Goal: Transaction & Acquisition: Book appointment/travel/reservation

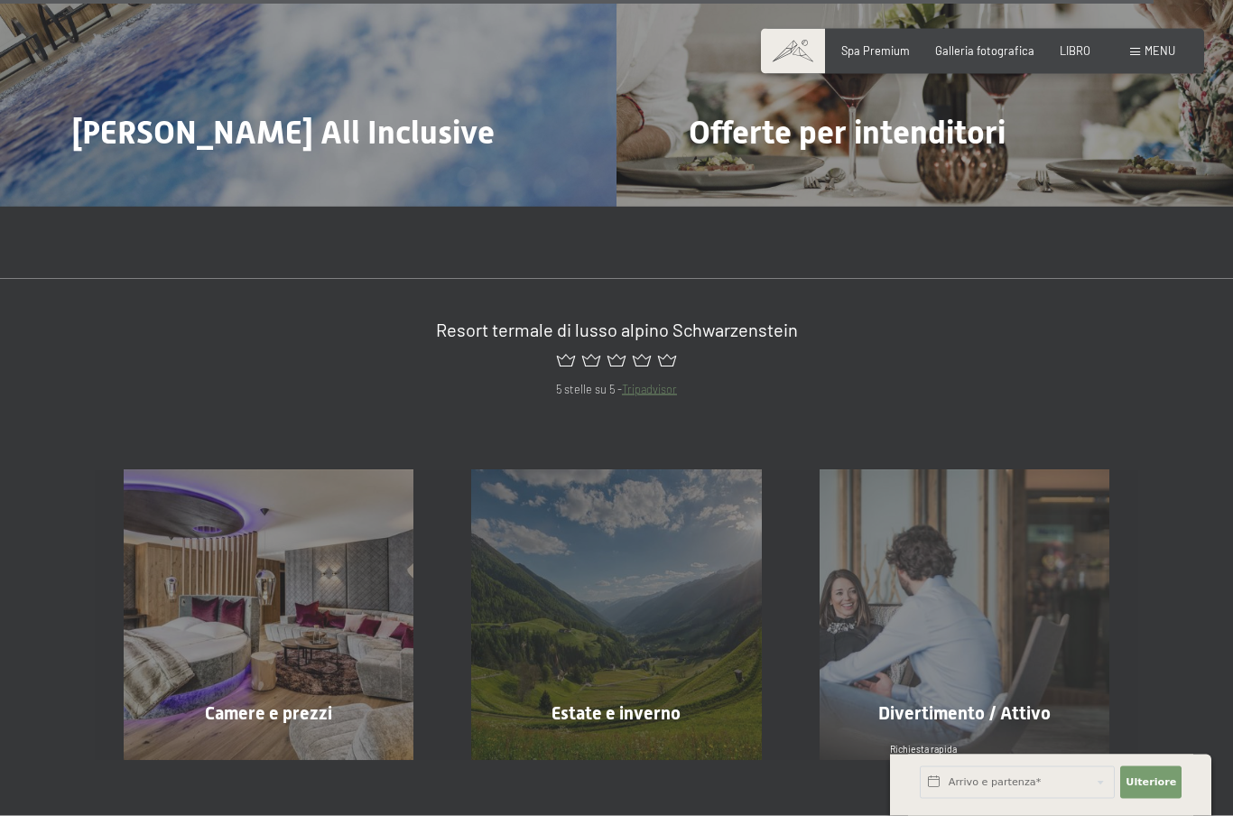
scroll to position [7590, 0]
click at [177, 624] on div "Camere e prezzi Saperne di più" at bounding box center [268, 614] width 347 height 290
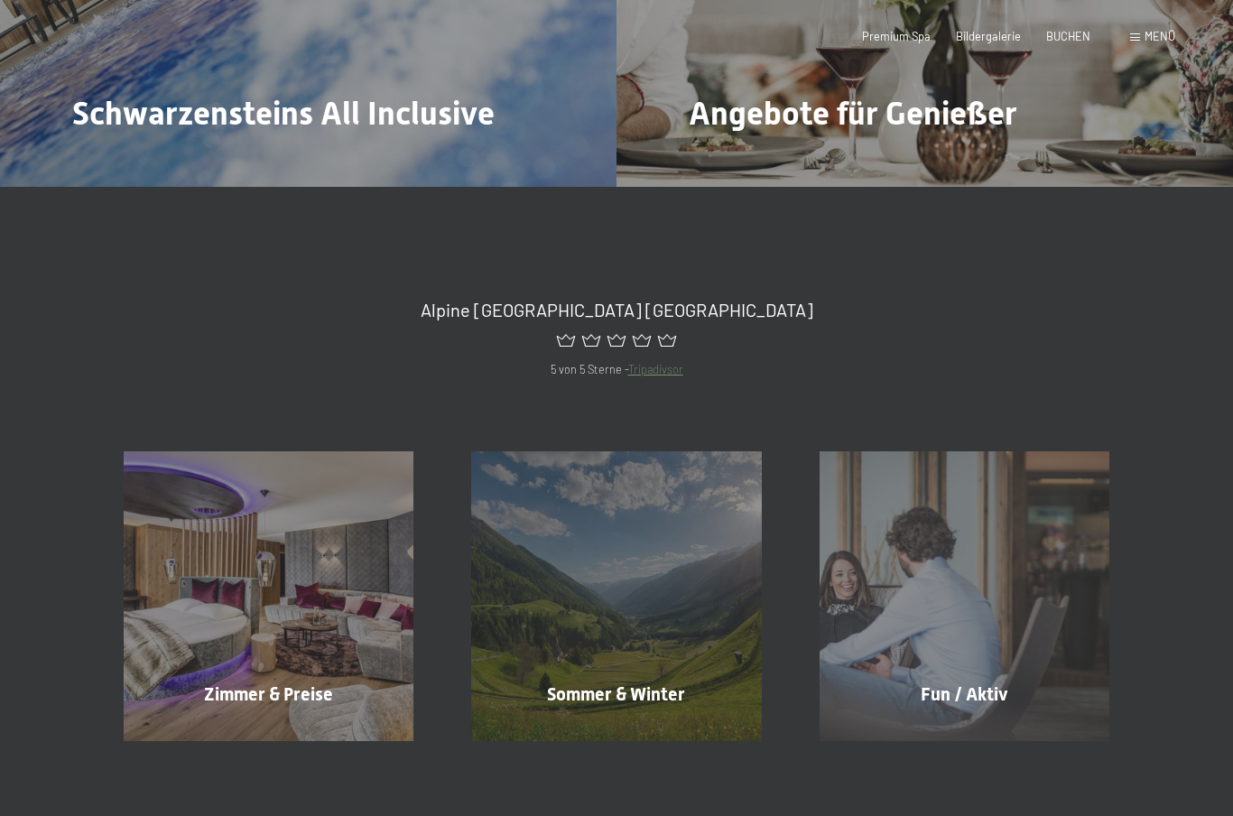
scroll to position [0, 0]
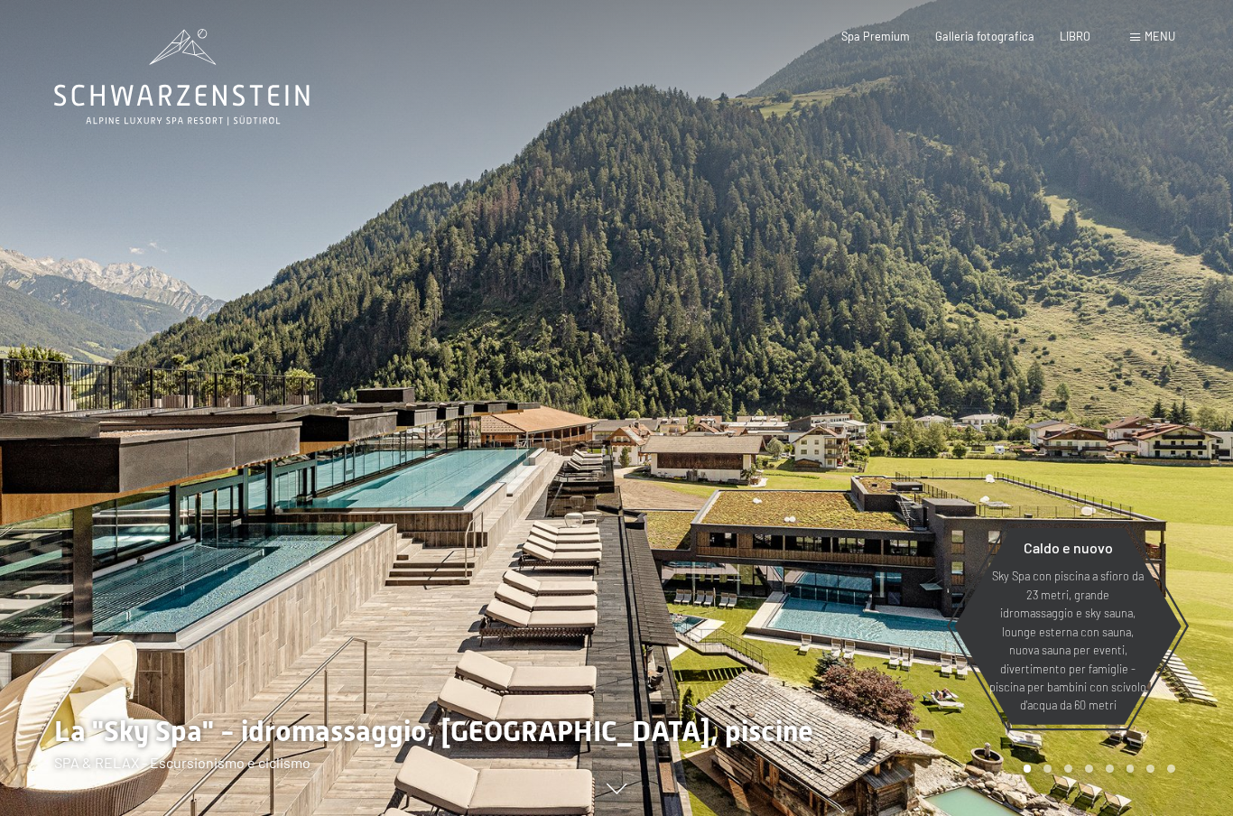
click at [1150, 33] on font "menu" at bounding box center [1159, 36] width 31 height 14
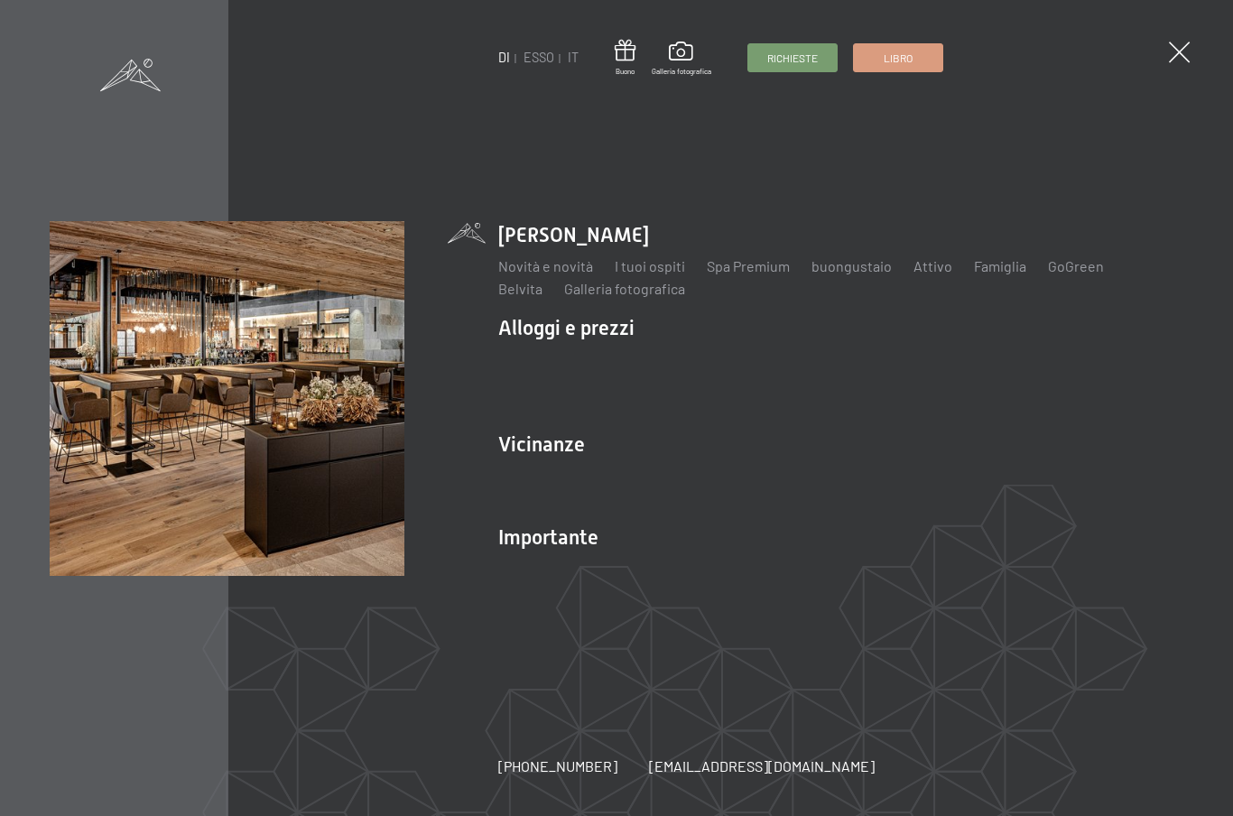
click at [917, 54] on link "Libro" at bounding box center [898, 57] width 88 height 27
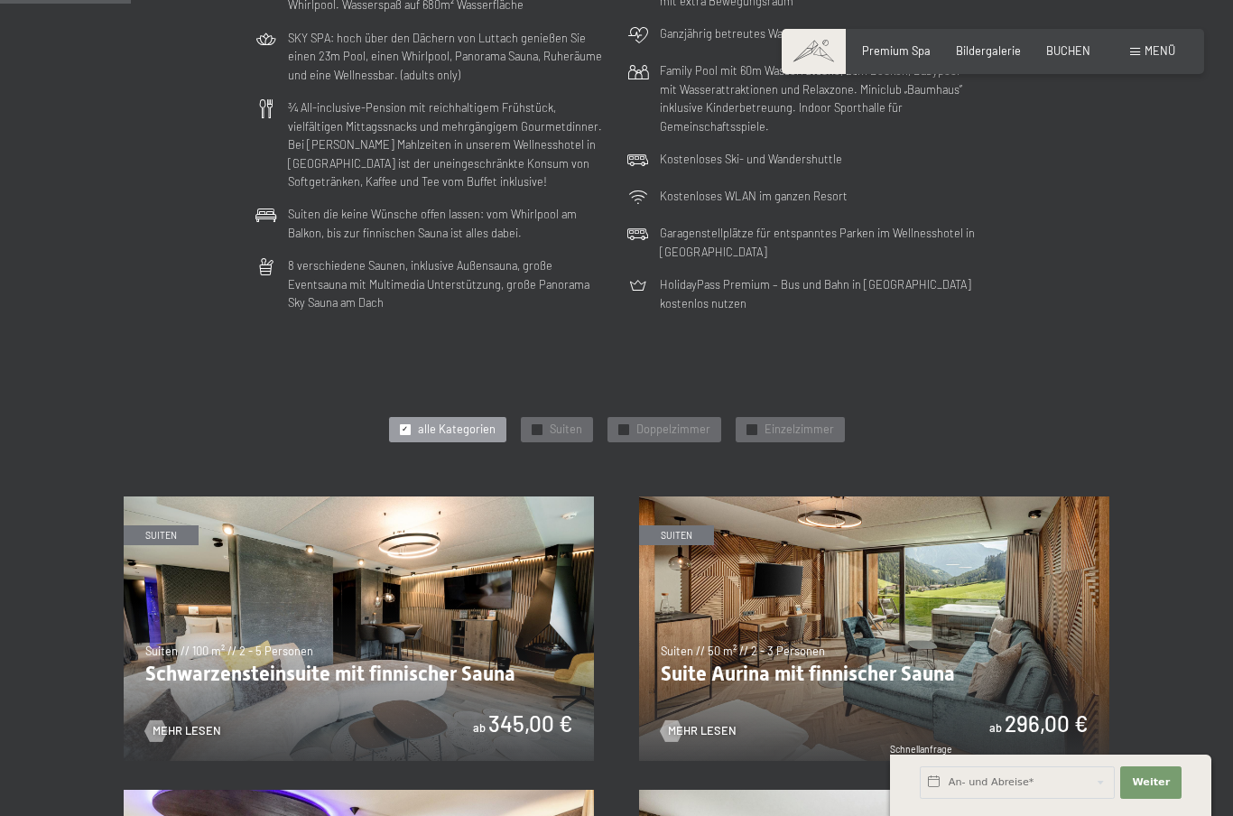
scroll to position [464, 0]
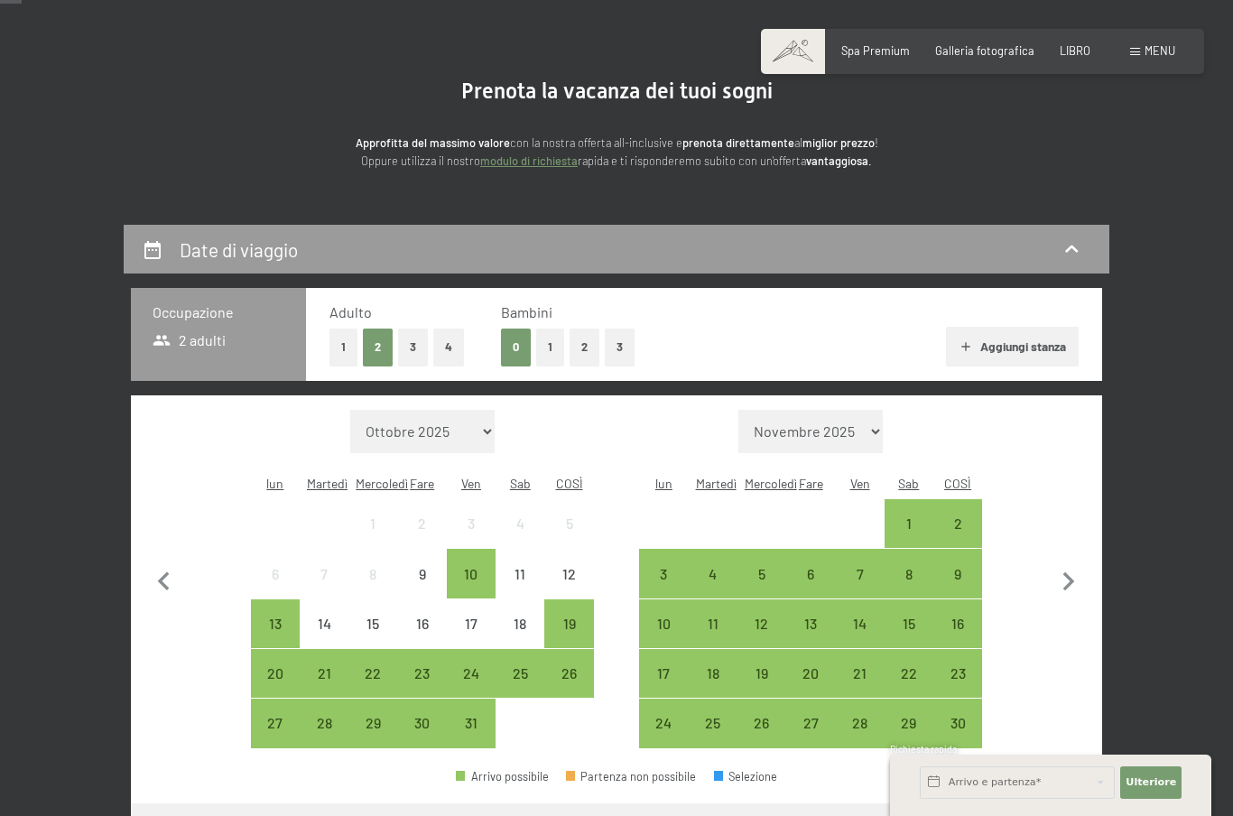
scroll to position [131, 0]
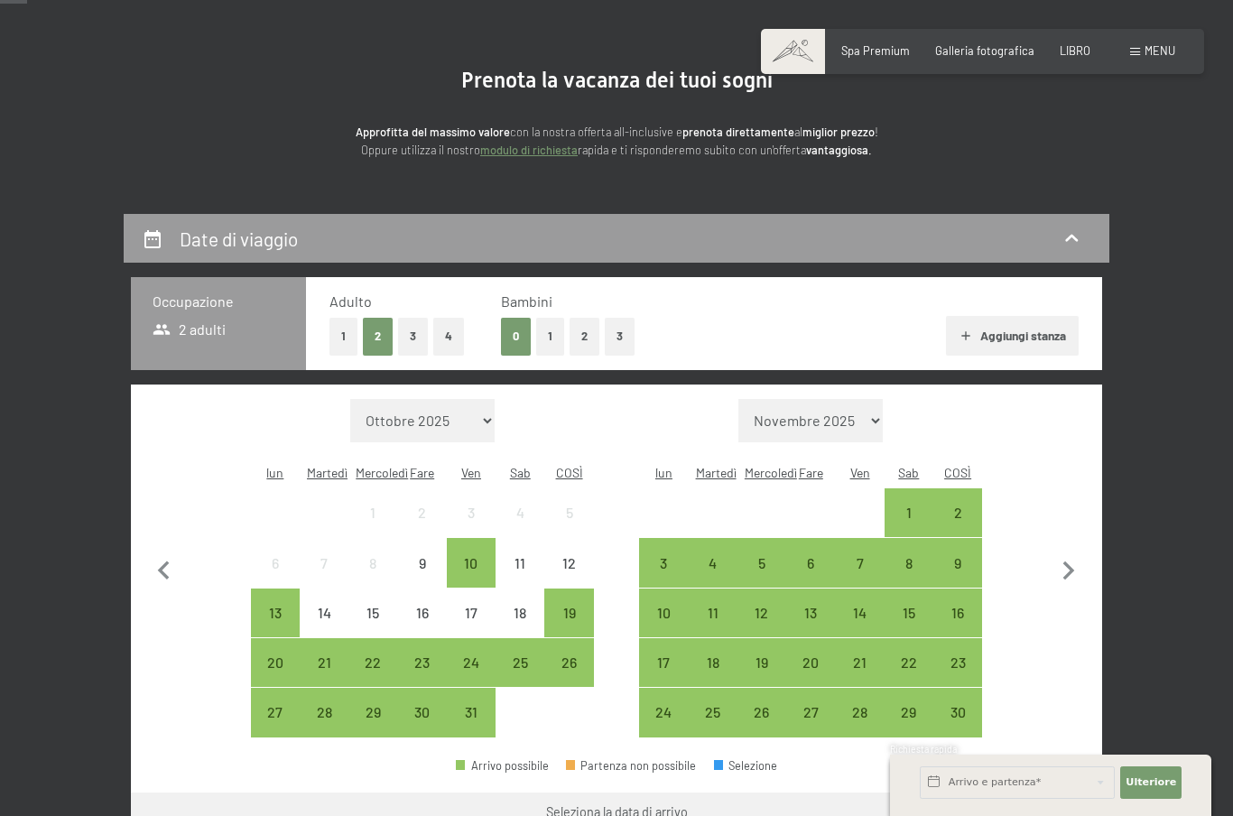
click at [548, 346] on button "1" at bounding box center [550, 336] width 28 height 37
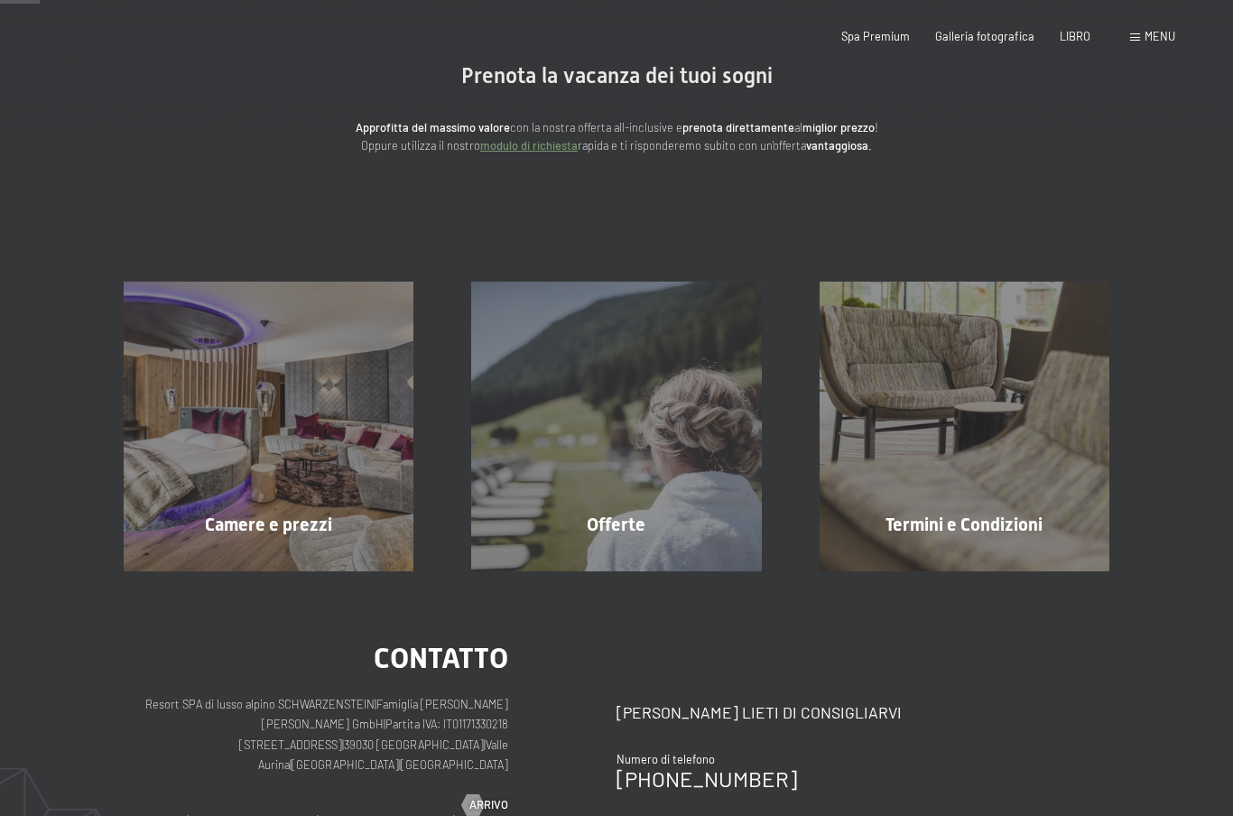
scroll to position [0, 0]
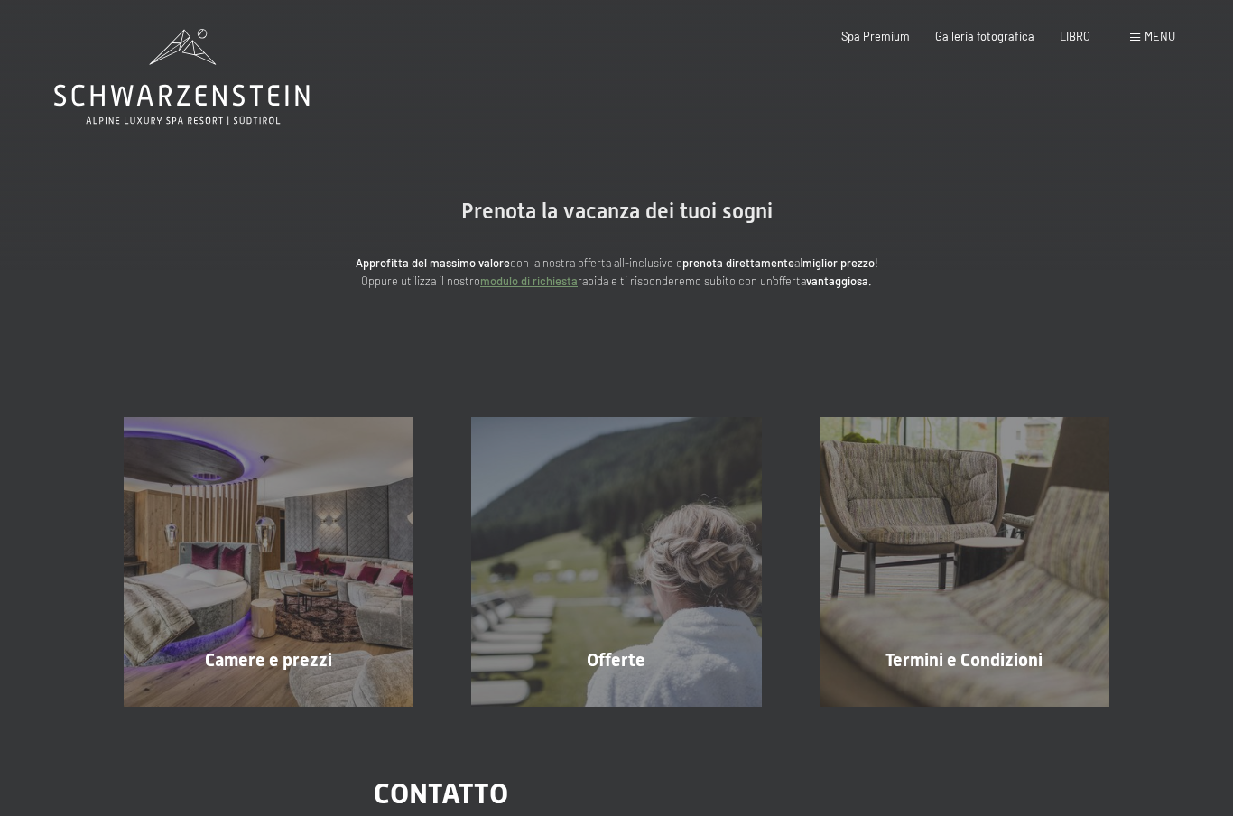
click at [1077, 37] on font "LIBRO" at bounding box center [1074, 36] width 31 height 14
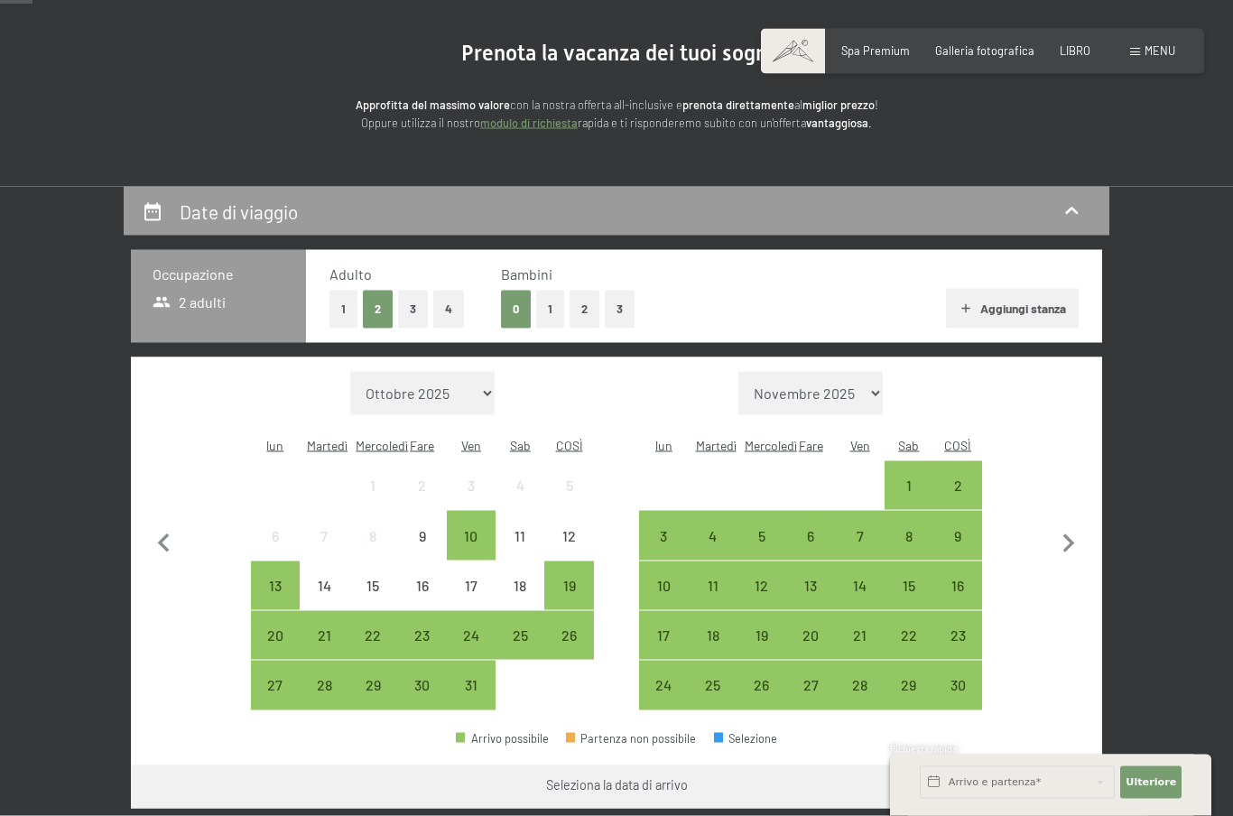
scroll to position [159, 0]
click at [551, 311] on font "1" at bounding box center [550, 307] width 5 height 14
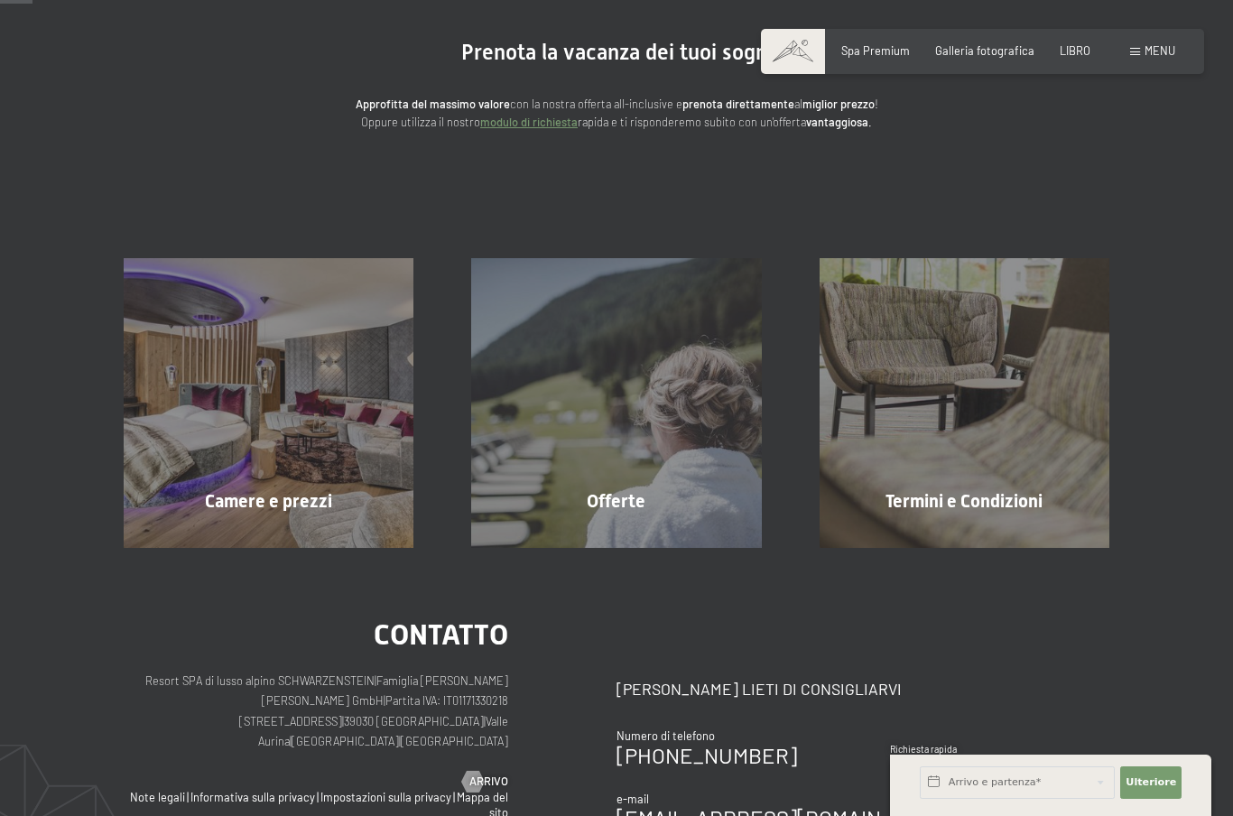
click at [1084, 43] on font "LIBRO" at bounding box center [1074, 50] width 31 height 14
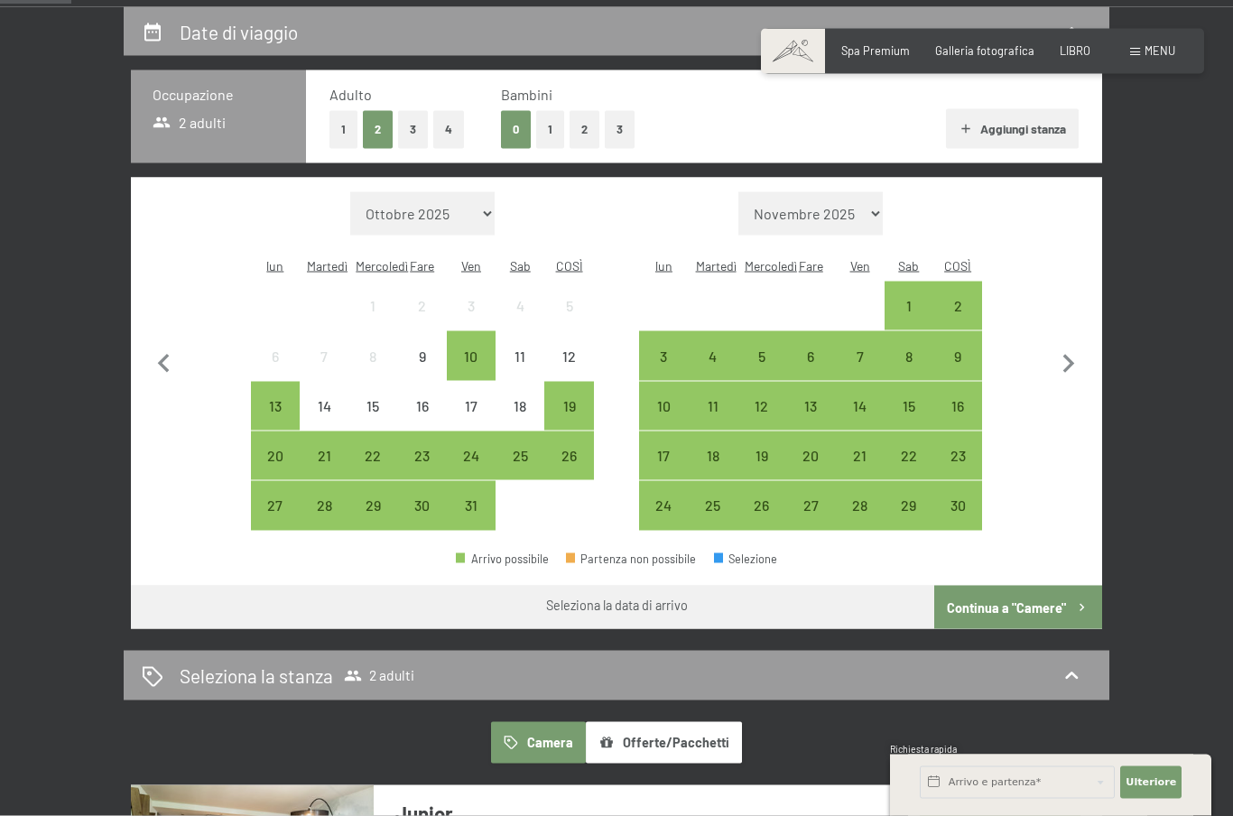
scroll to position [353, 0]
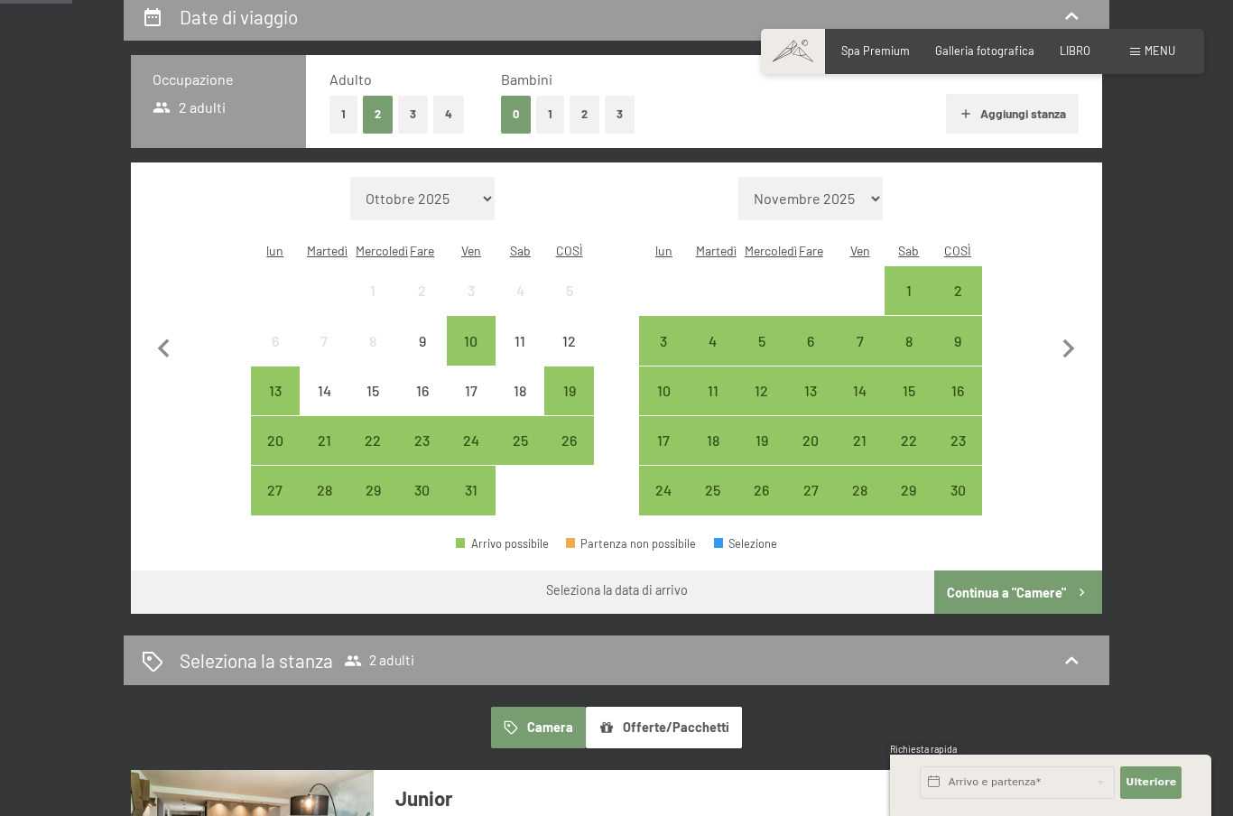
click at [429, 481] on font "30" at bounding box center [421, 489] width 15 height 17
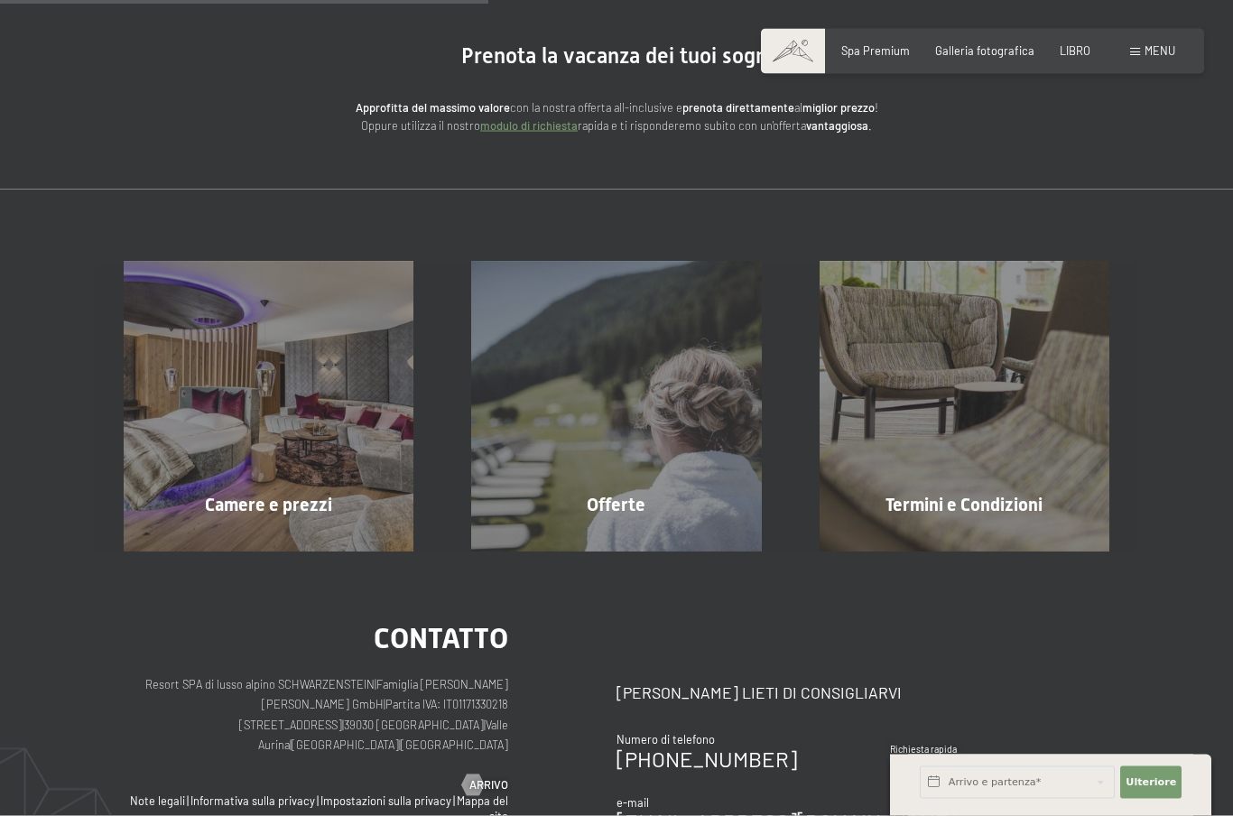
scroll to position [156, 0]
click at [1087, 56] on div "LIBRO" at bounding box center [1074, 51] width 31 height 16
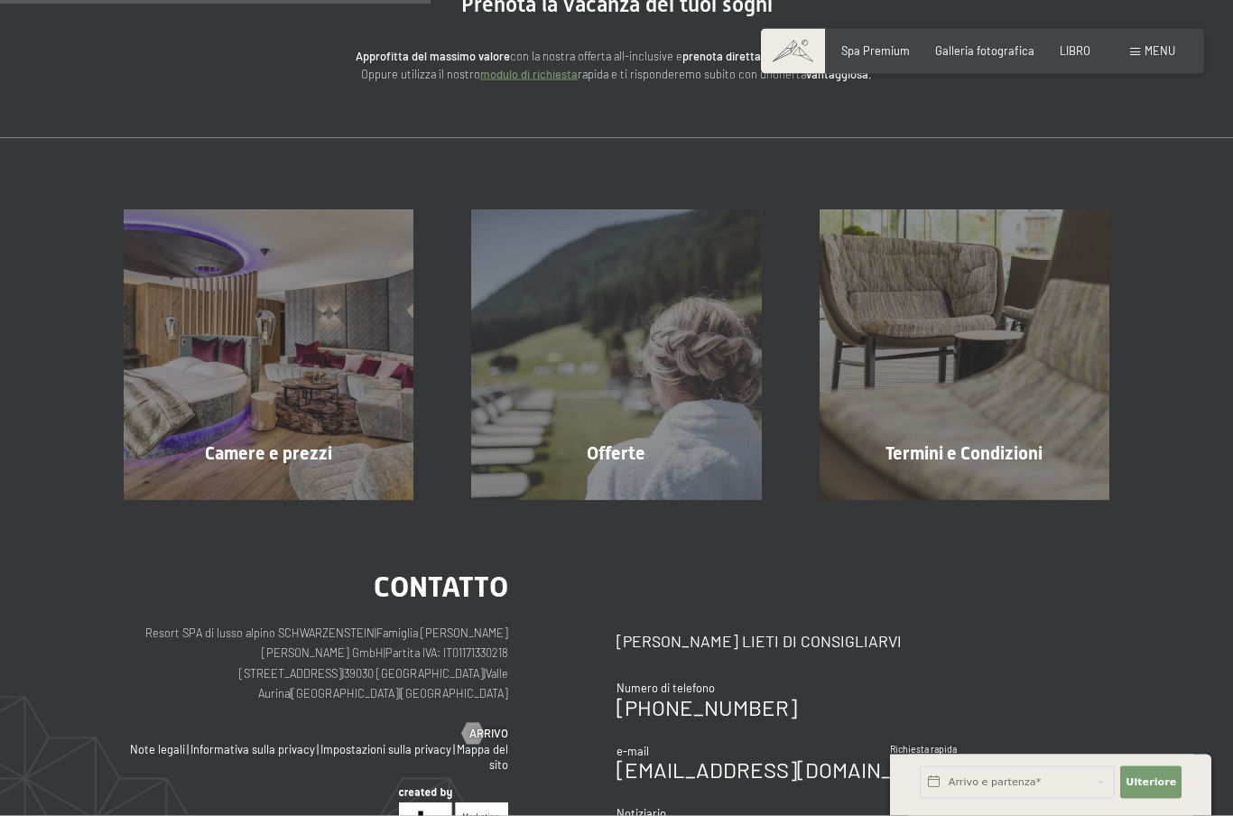
scroll to position [208, 0]
click at [1080, 54] on font "LIBRO" at bounding box center [1074, 50] width 31 height 14
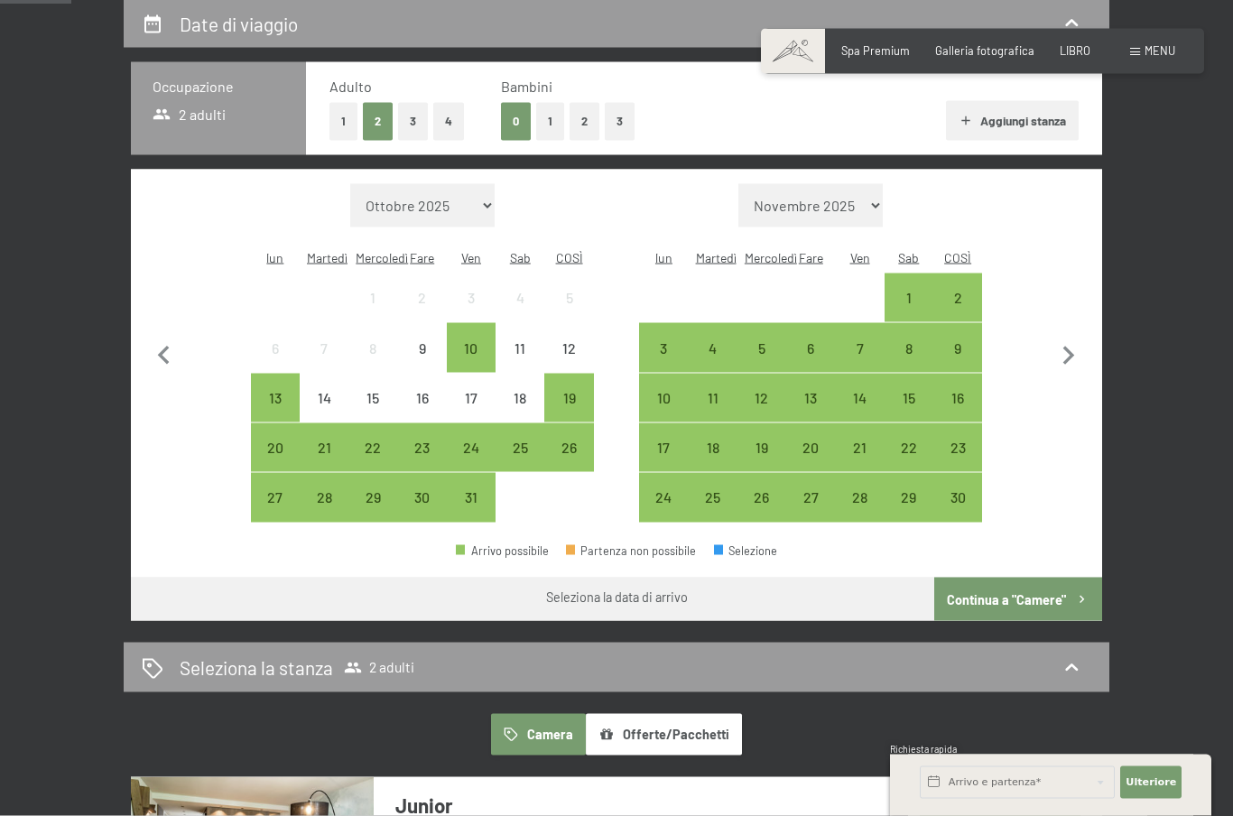
scroll to position [346, 0]
click at [556, 118] on button "1" at bounding box center [550, 121] width 28 height 37
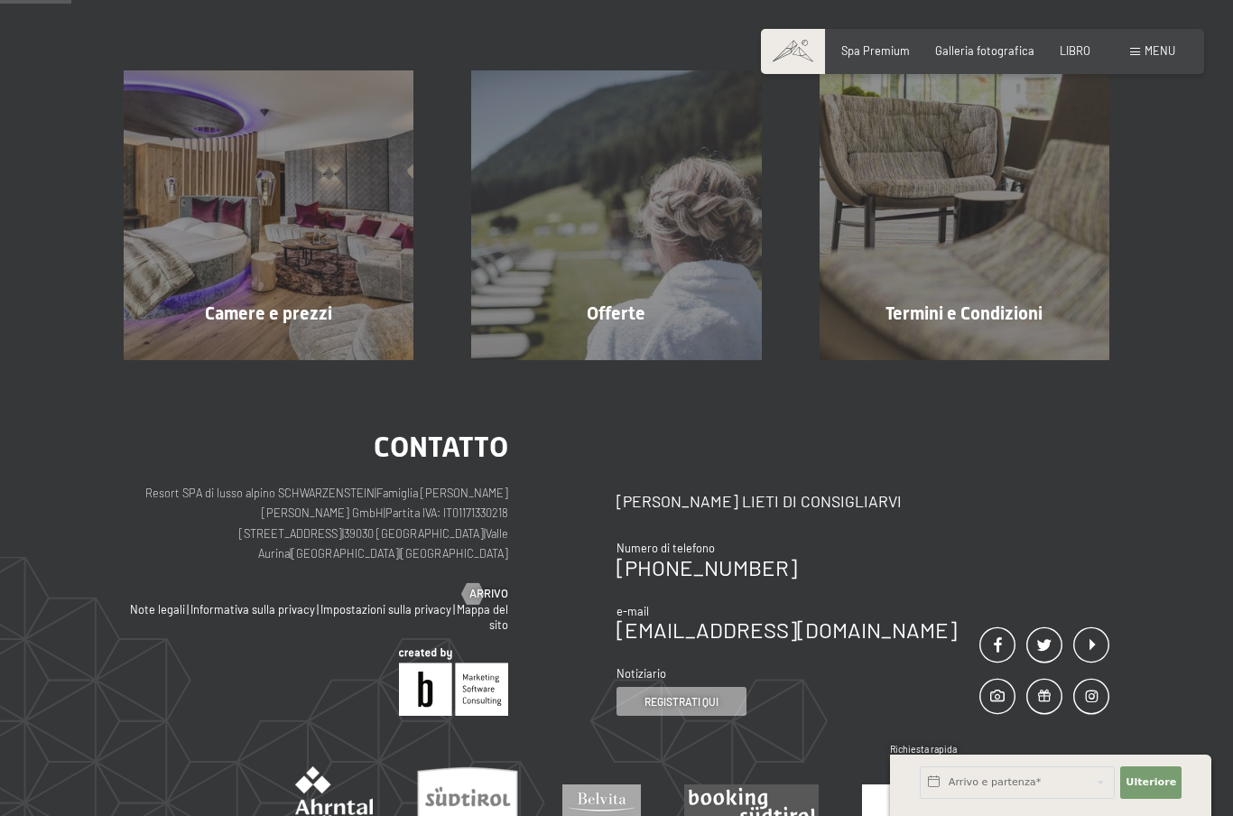
click at [328, 297] on div "Camere e prezzi Saperne di più" at bounding box center [268, 215] width 347 height 290
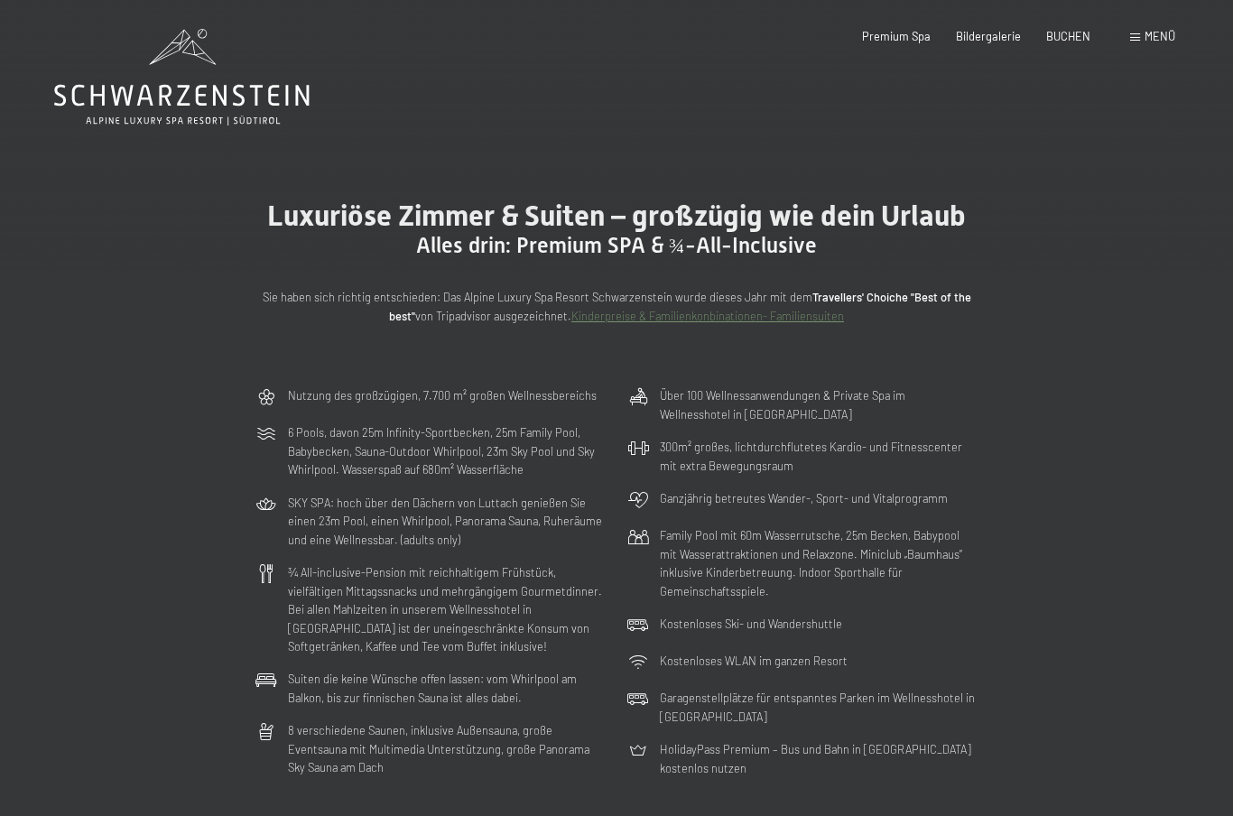
click at [1173, 35] on span "Menü" at bounding box center [1159, 36] width 31 height 14
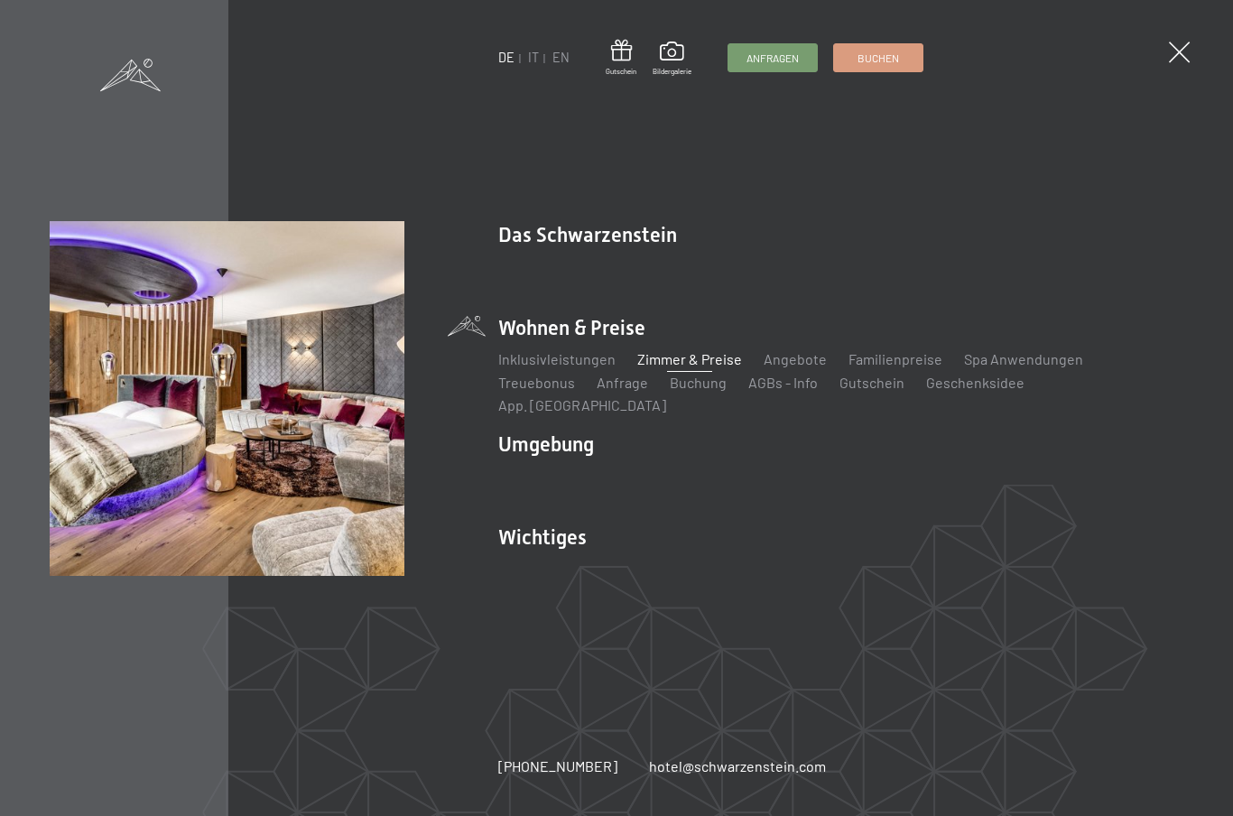
click at [529, 57] on link "IT" at bounding box center [533, 57] width 11 height 15
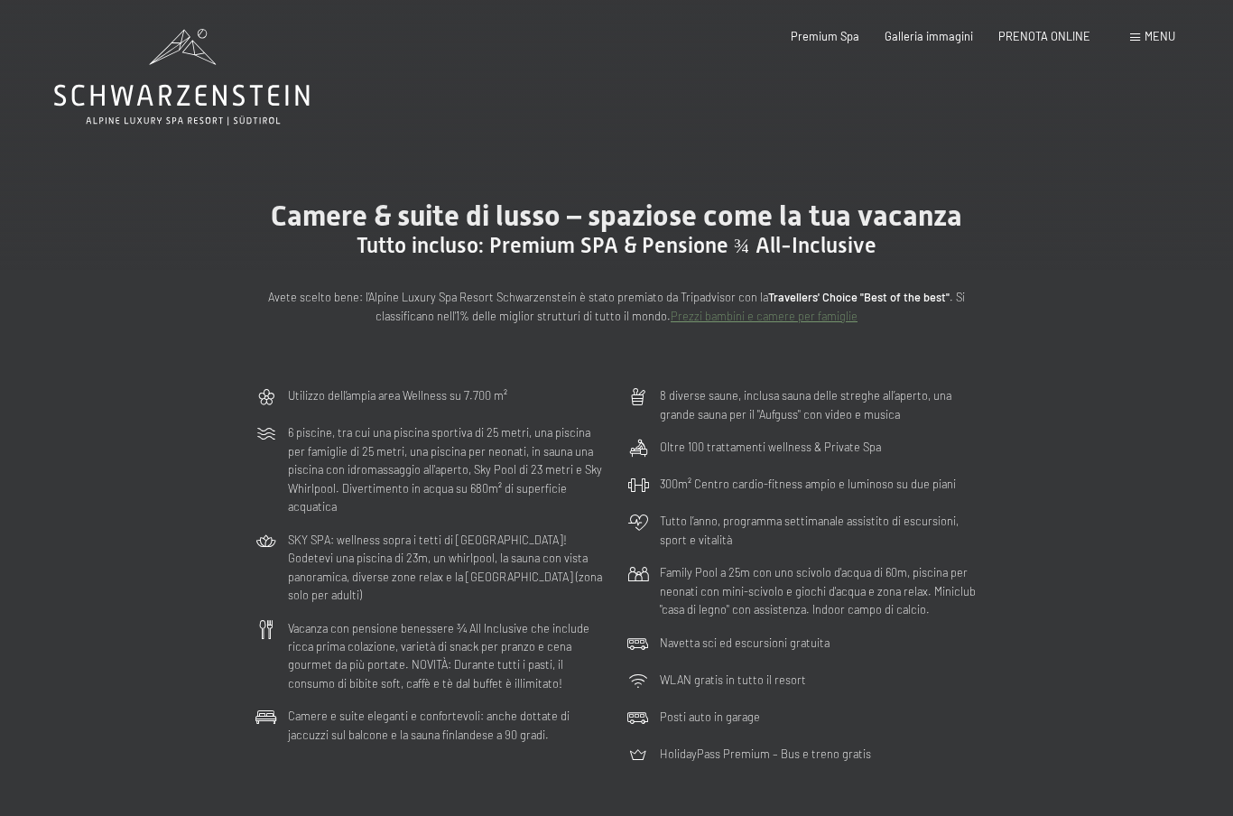
click at [1089, 33] on span "PRENOTA ONLINE" at bounding box center [1044, 36] width 92 height 14
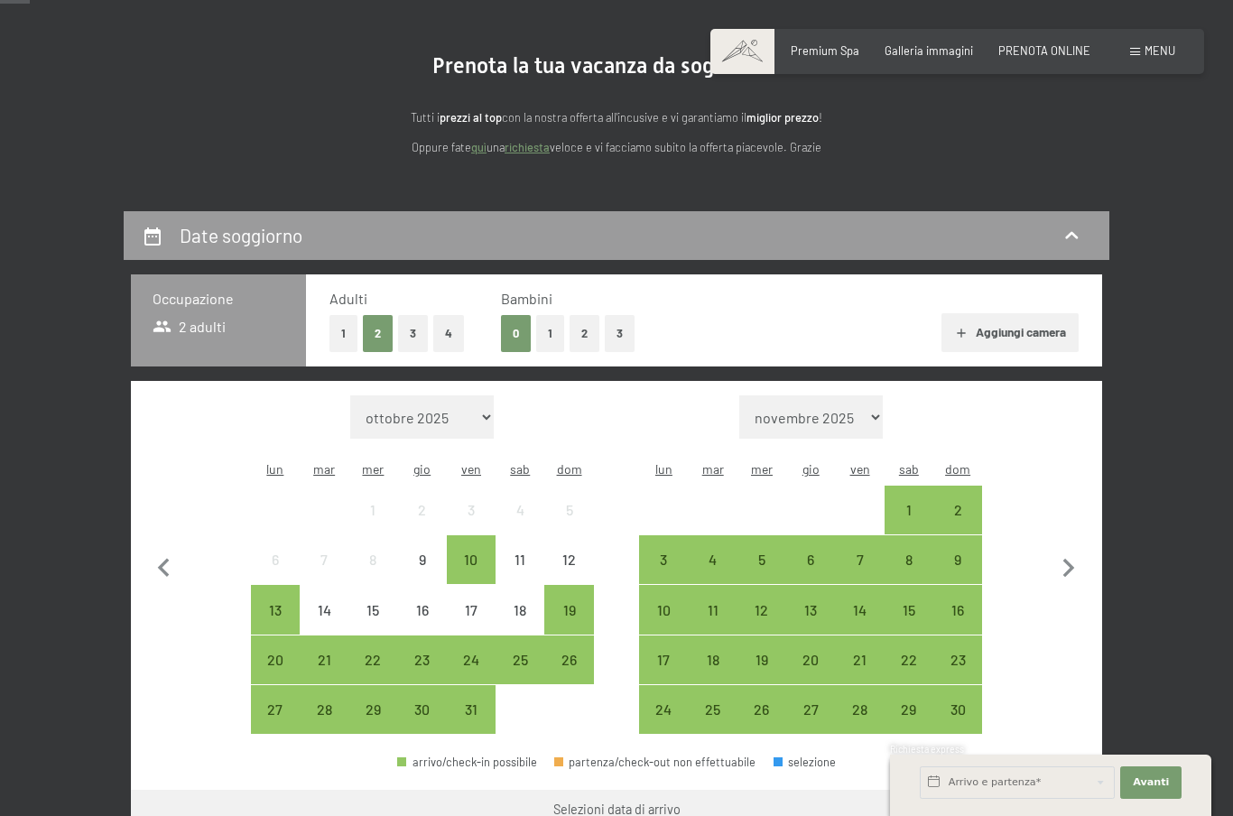
scroll to position [149, 0]
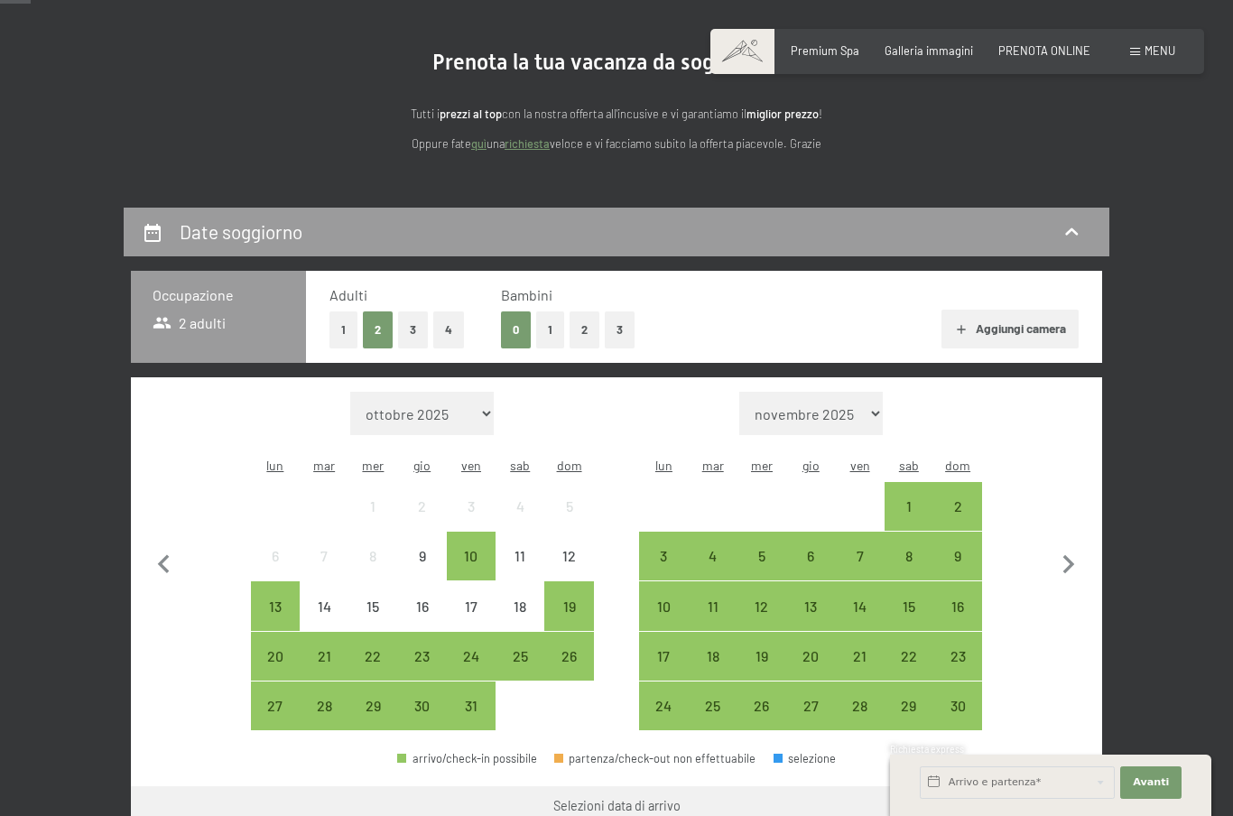
click at [1051, 328] on button "Aggiungi camera" at bounding box center [1009, 329] width 136 height 40
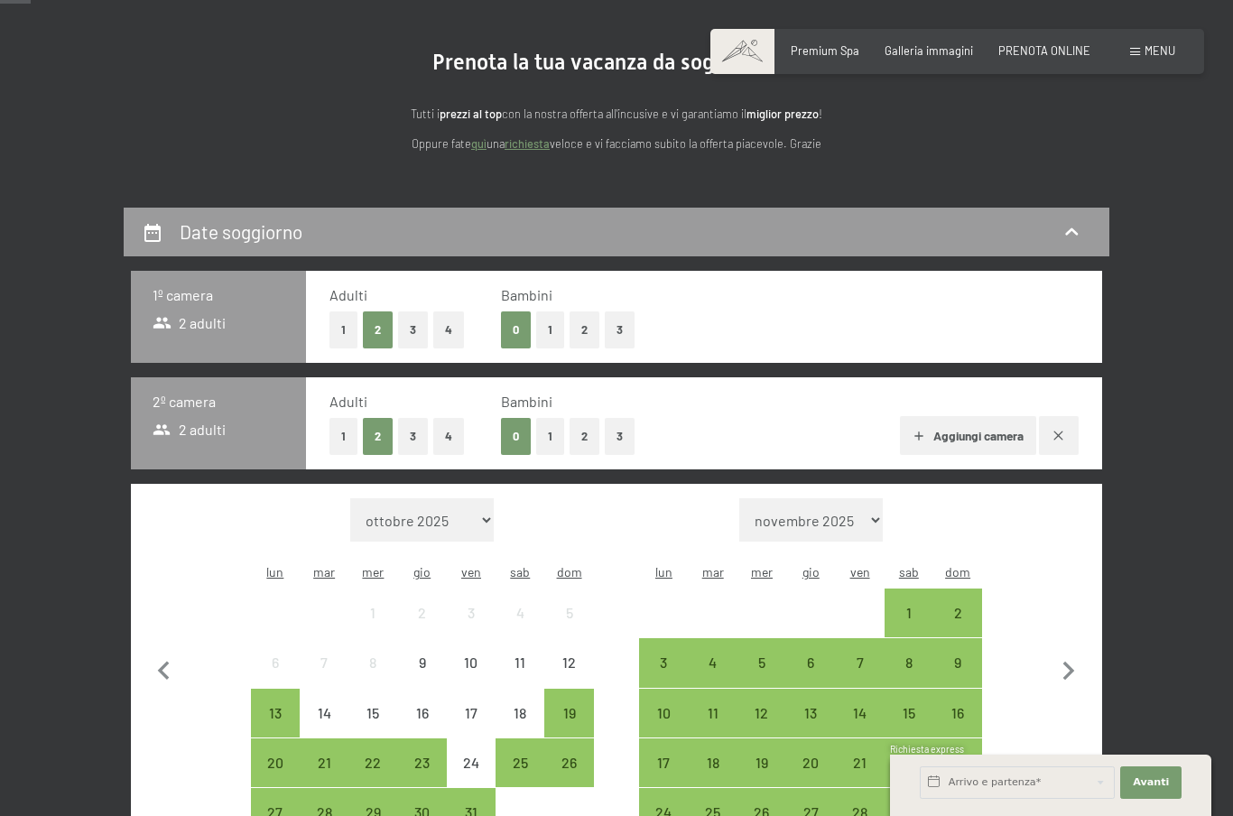
click at [1061, 433] on icon "button" at bounding box center [1058, 436] width 14 height 14
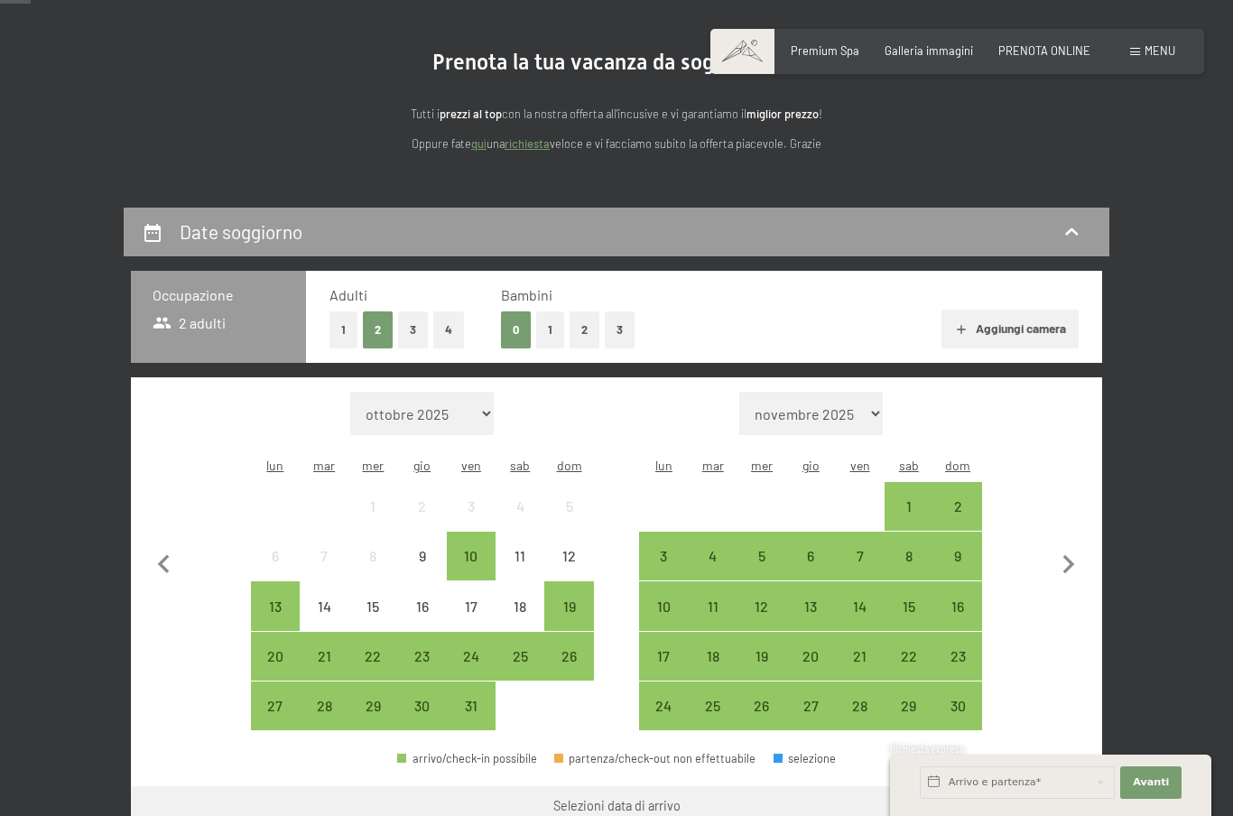
click at [421, 323] on button "3" at bounding box center [413, 329] width 30 height 37
click at [561, 325] on button "1" at bounding box center [550, 329] width 28 height 37
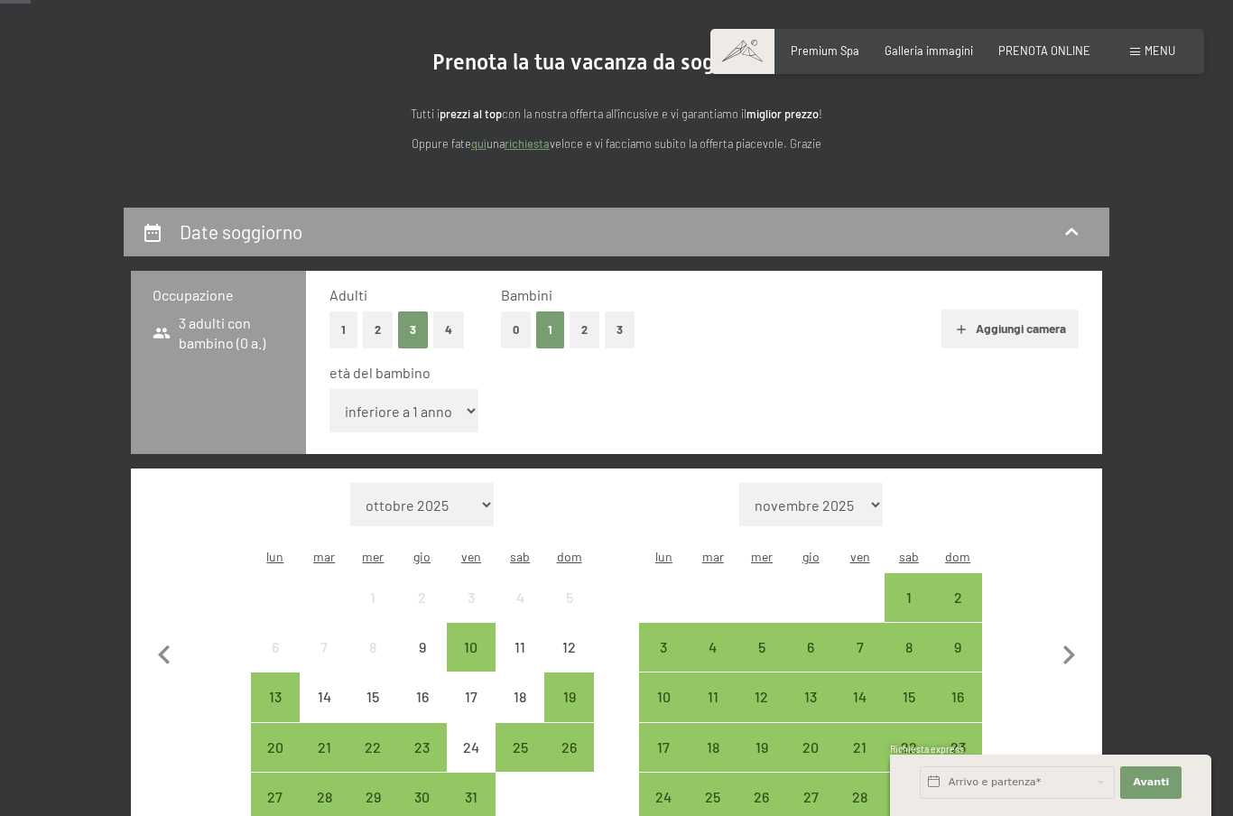
click at [383, 325] on button "2" at bounding box center [378, 329] width 30 height 37
click at [462, 402] on select "inferiore a 1 anno 1 anno 2 anni 3 anni 4 anni 5 anni 6 anni 7 anni 8 anni 9 an…" at bounding box center [403, 410] width 149 height 43
select select "9"
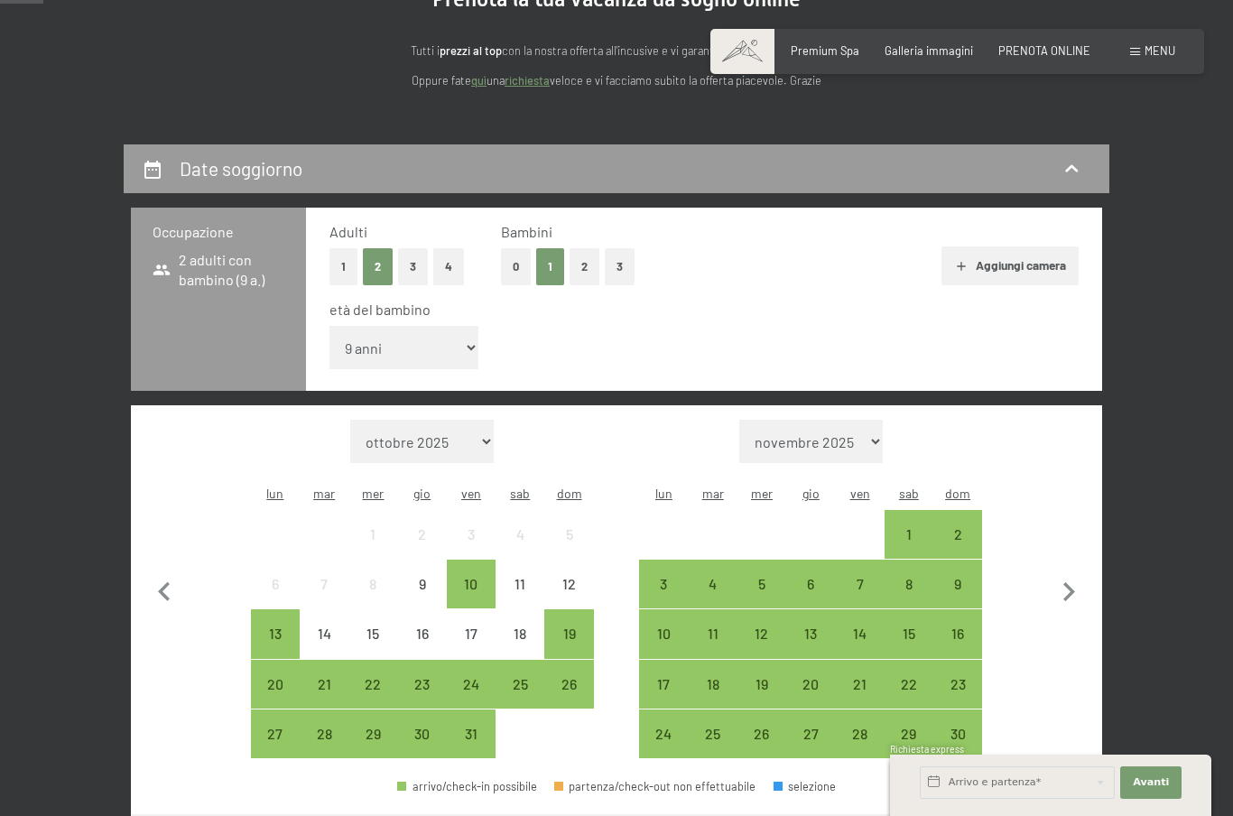
scroll to position [213, 0]
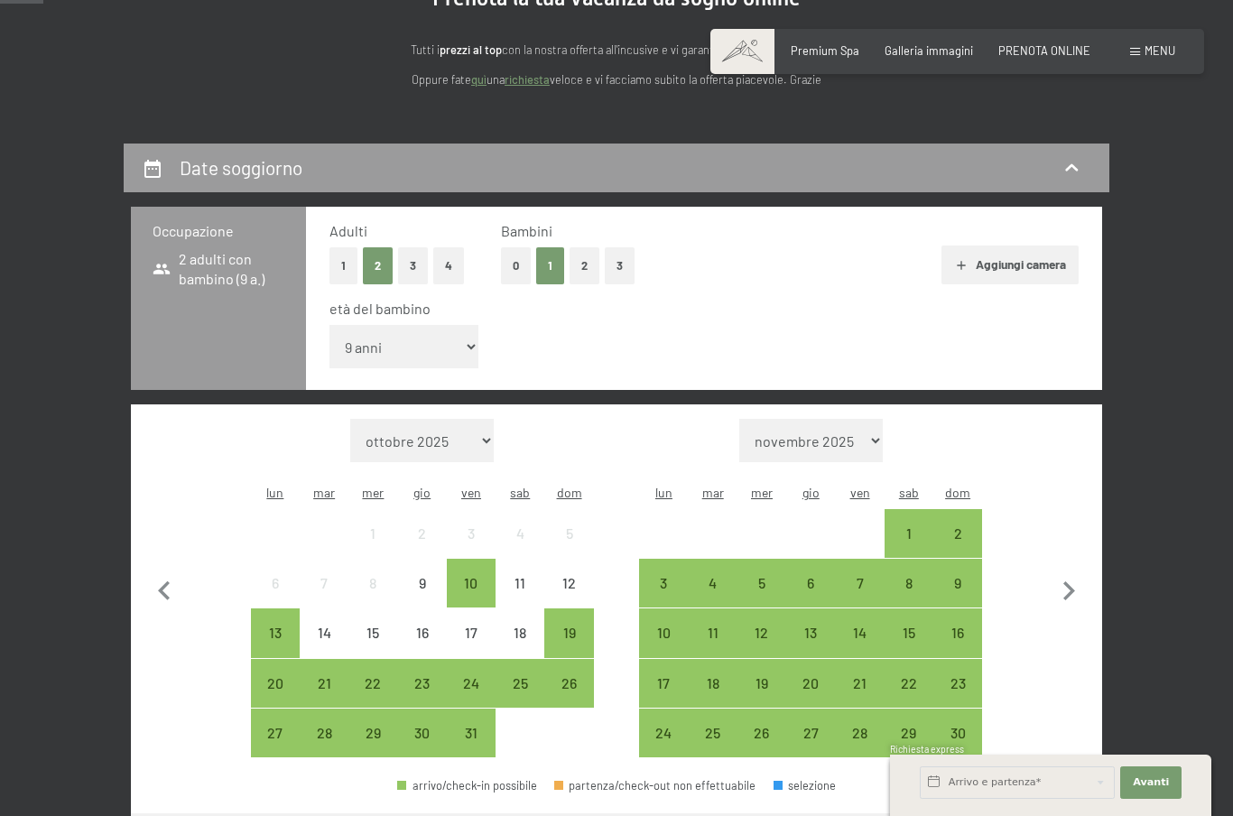
click at [437, 725] on div "30" at bounding box center [422, 747] width 45 height 45
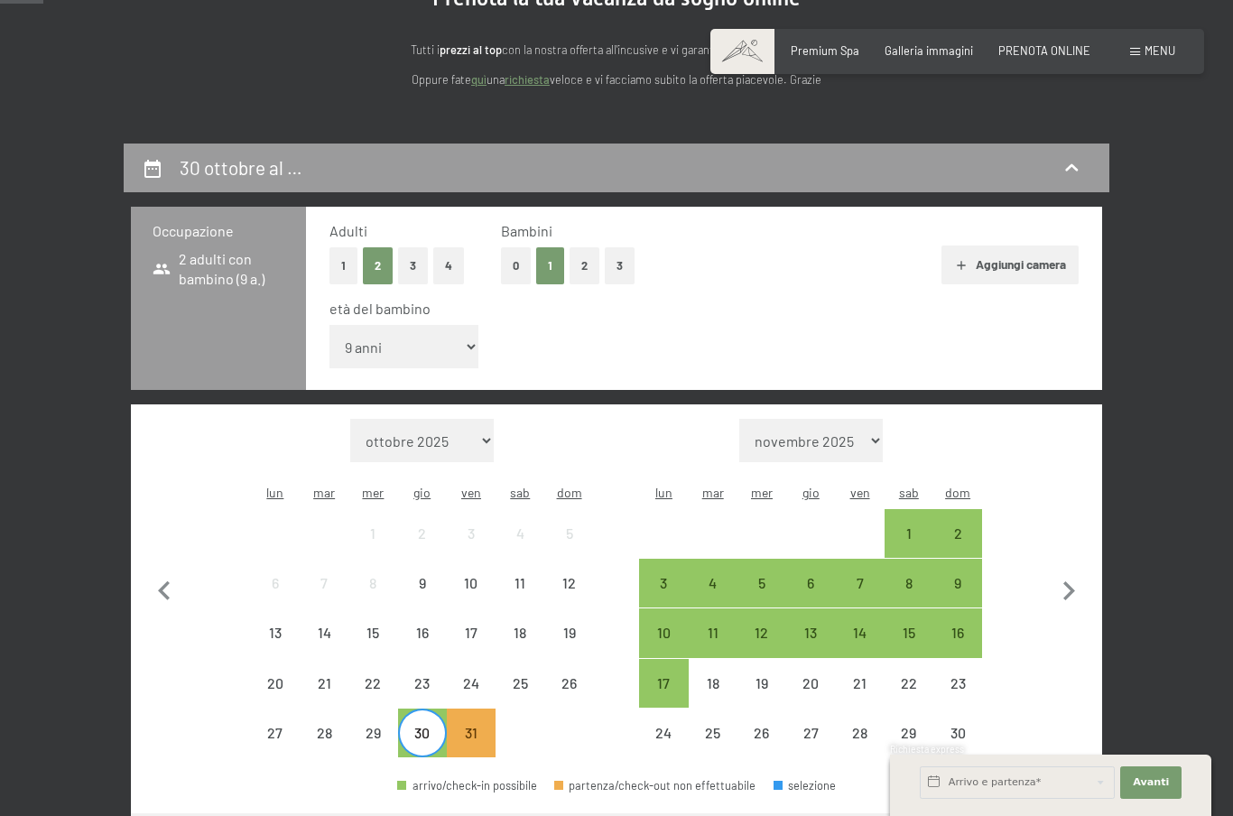
click at [966, 526] on div "2" at bounding box center [957, 548] width 45 height 45
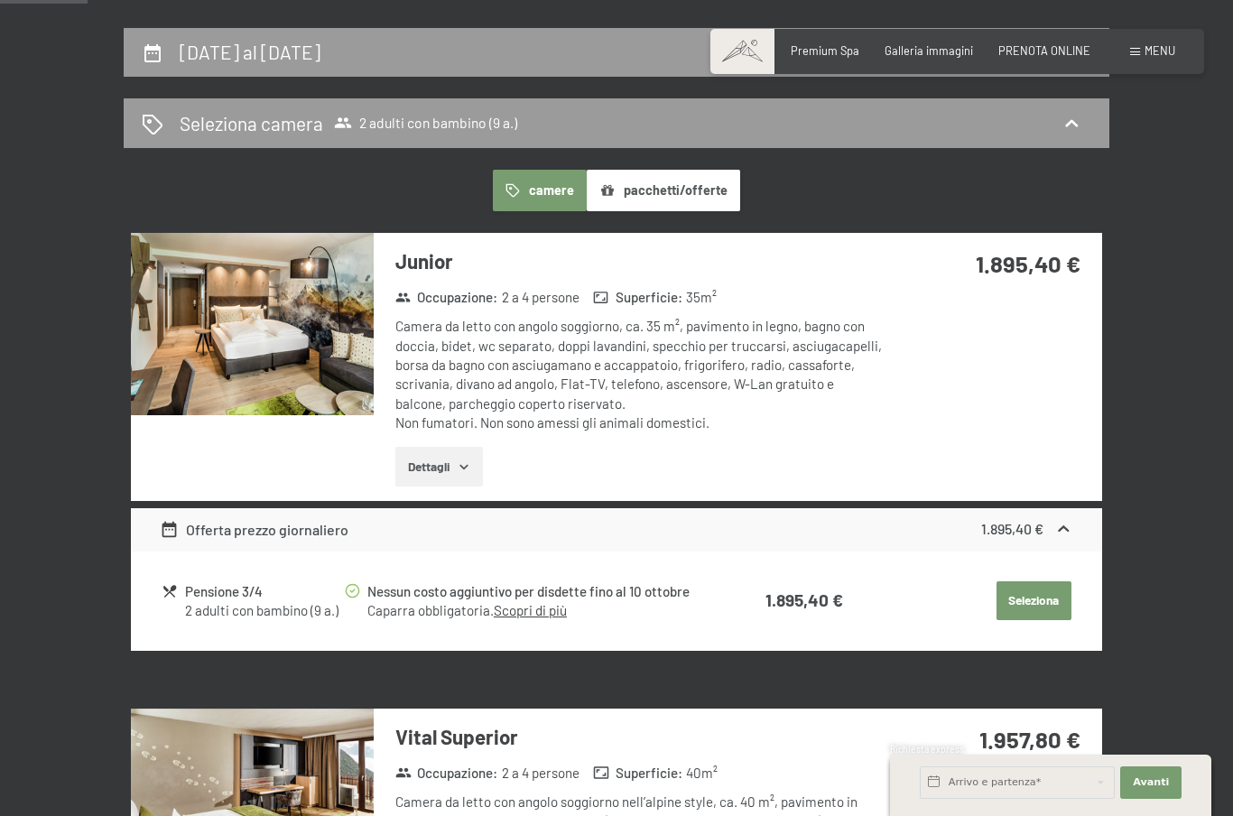
scroll to position [302, 0]
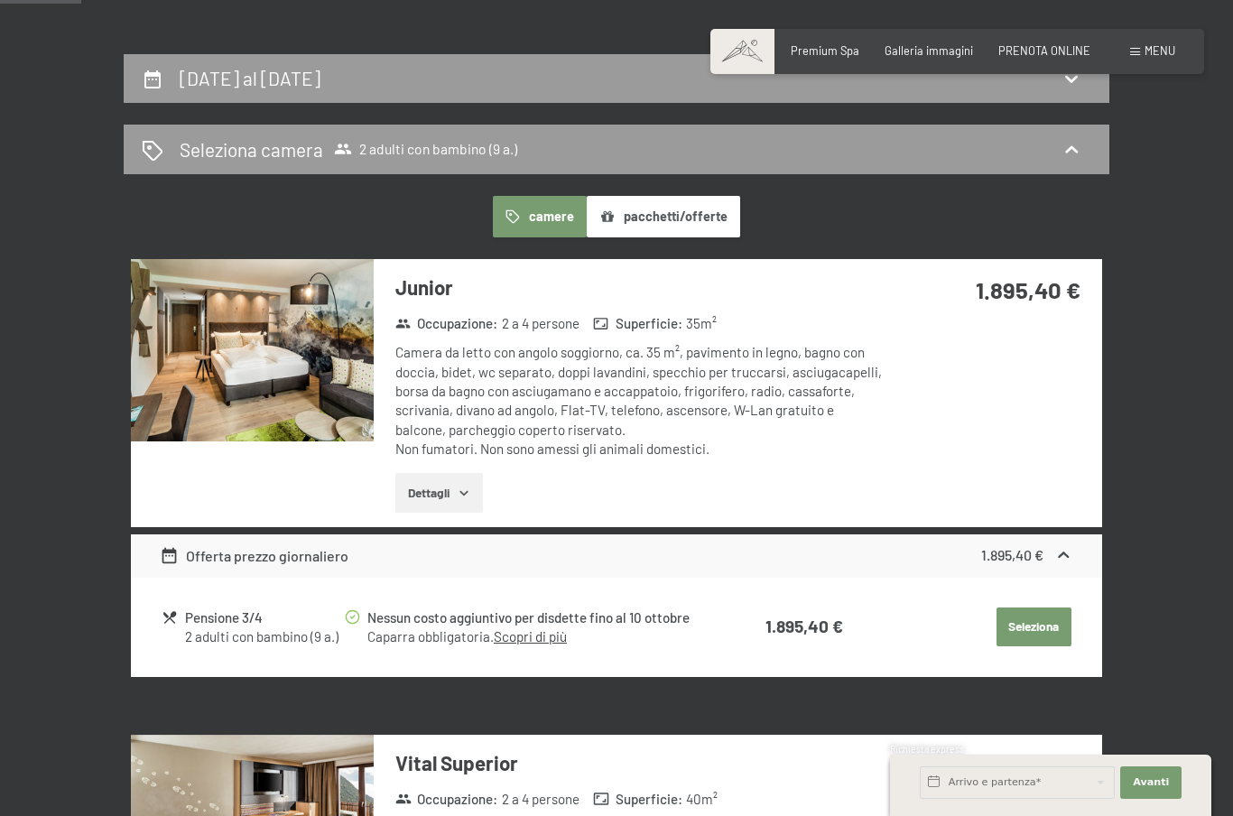
click at [685, 209] on button "pacchetti/offerte" at bounding box center [662, 217] width 153 height 42
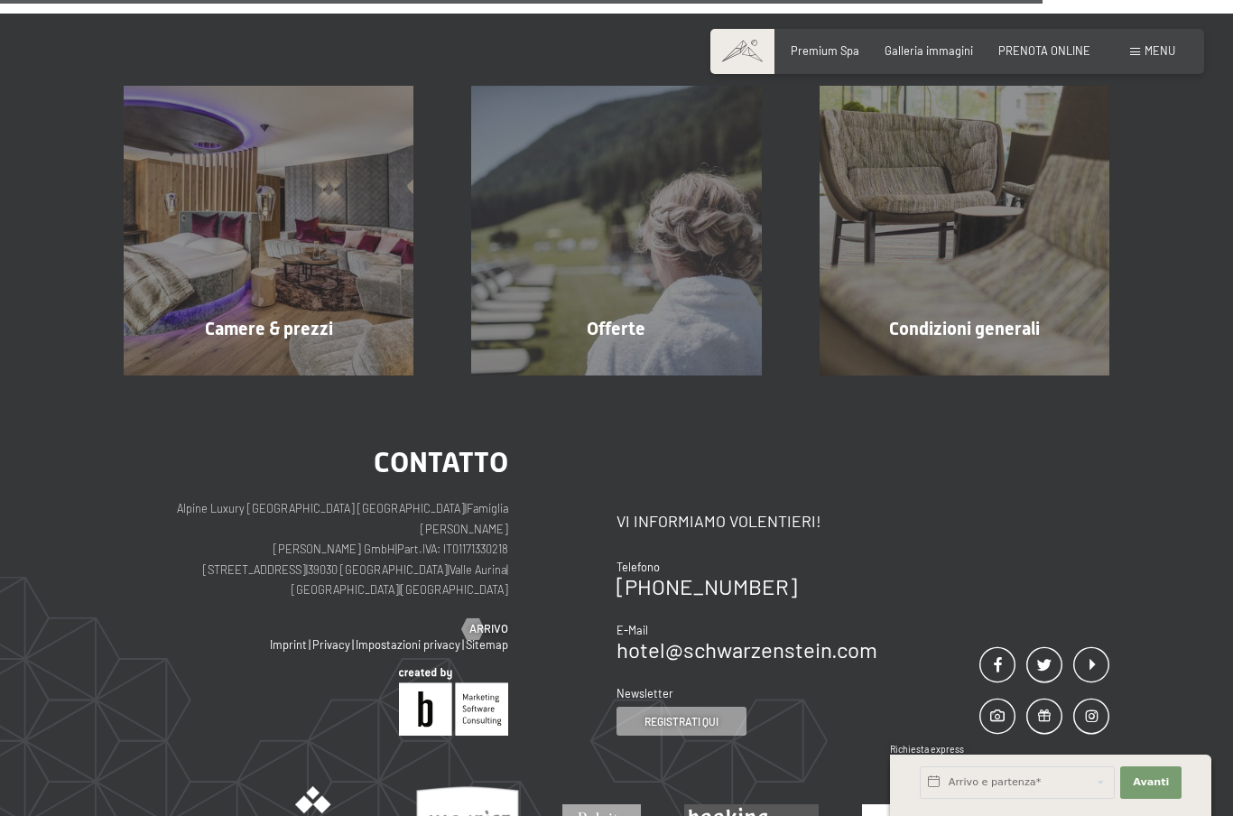
scroll to position [895, 0]
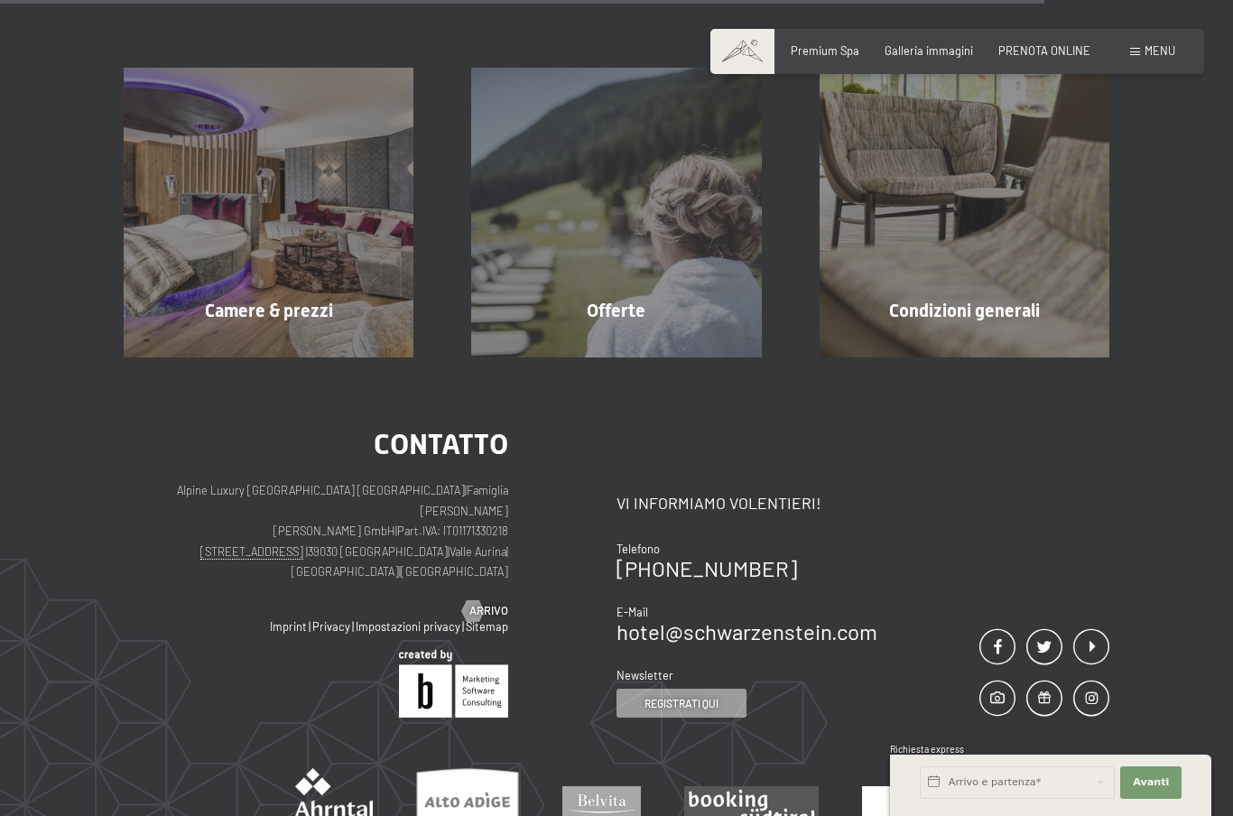
click at [697, 291] on div "Offerte mostra altro" at bounding box center [615, 213] width 347 height 290
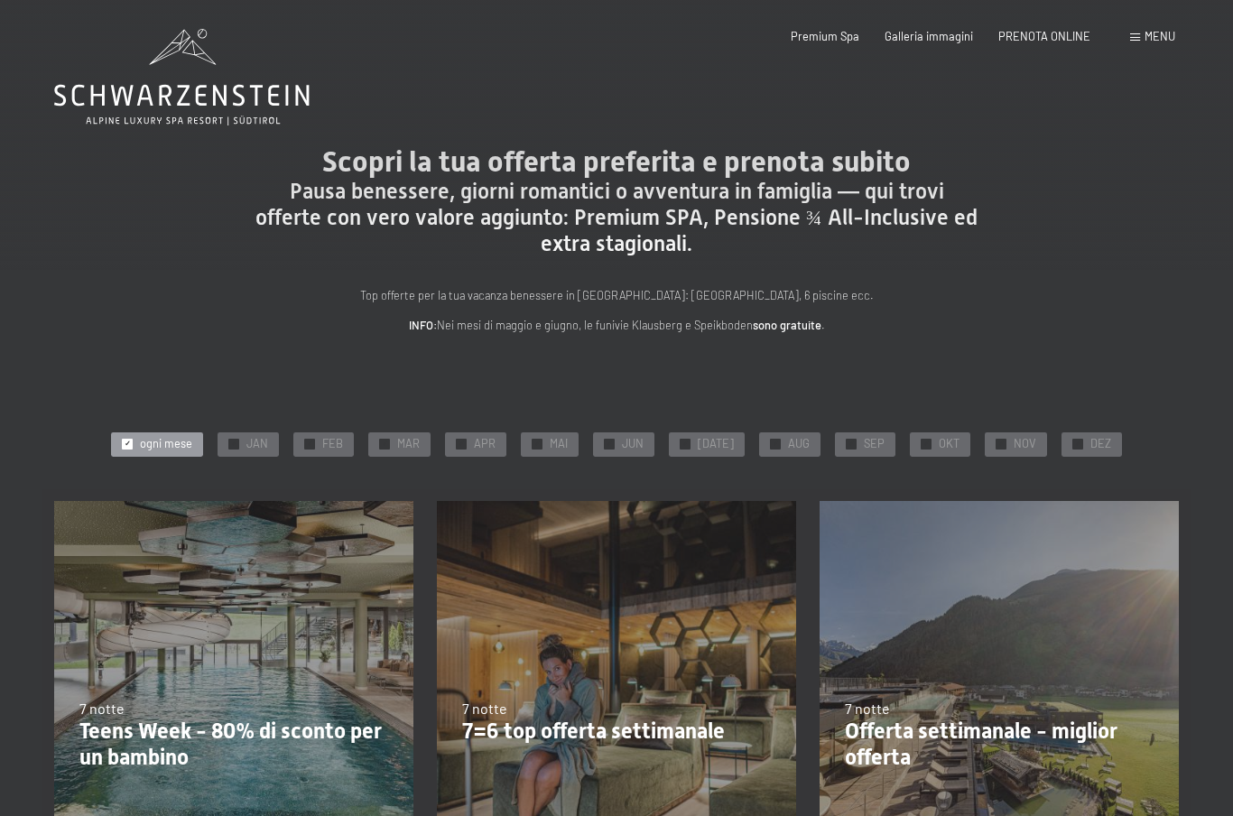
click at [935, 448] on div "✓ OKT" at bounding box center [939, 444] width 60 height 25
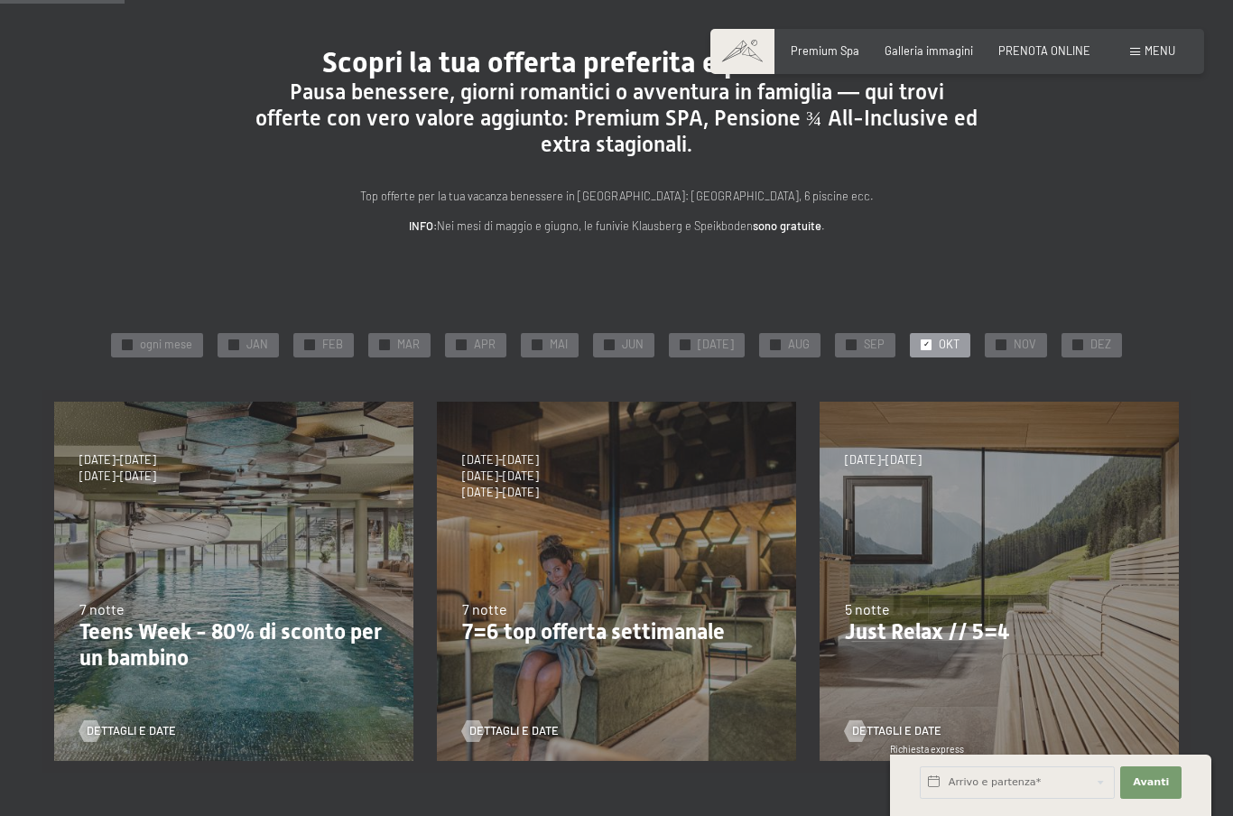
scroll to position [106, 0]
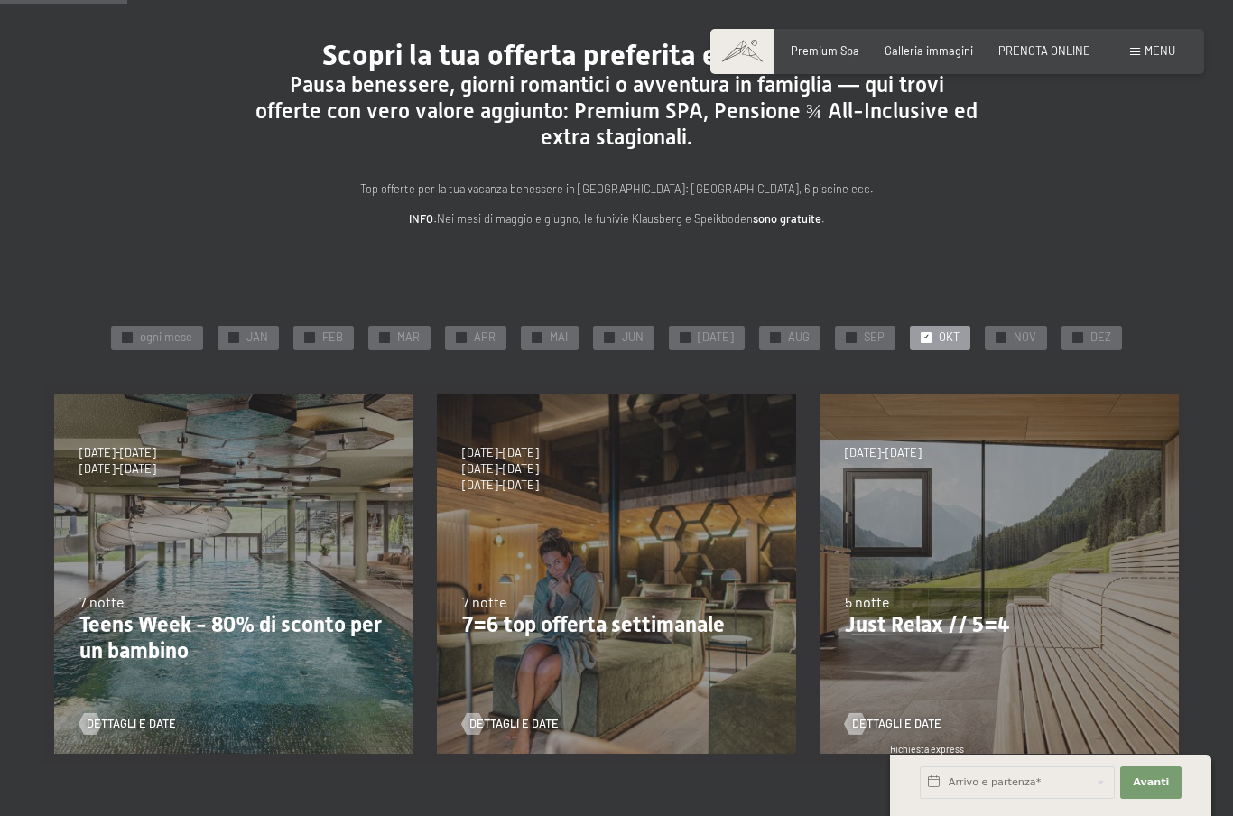
click at [1006, 600] on div "5 notte" at bounding box center [999, 602] width 309 height 20
click at [918, 716] on span "Dettagli e Date" at bounding box center [896, 724] width 89 height 16
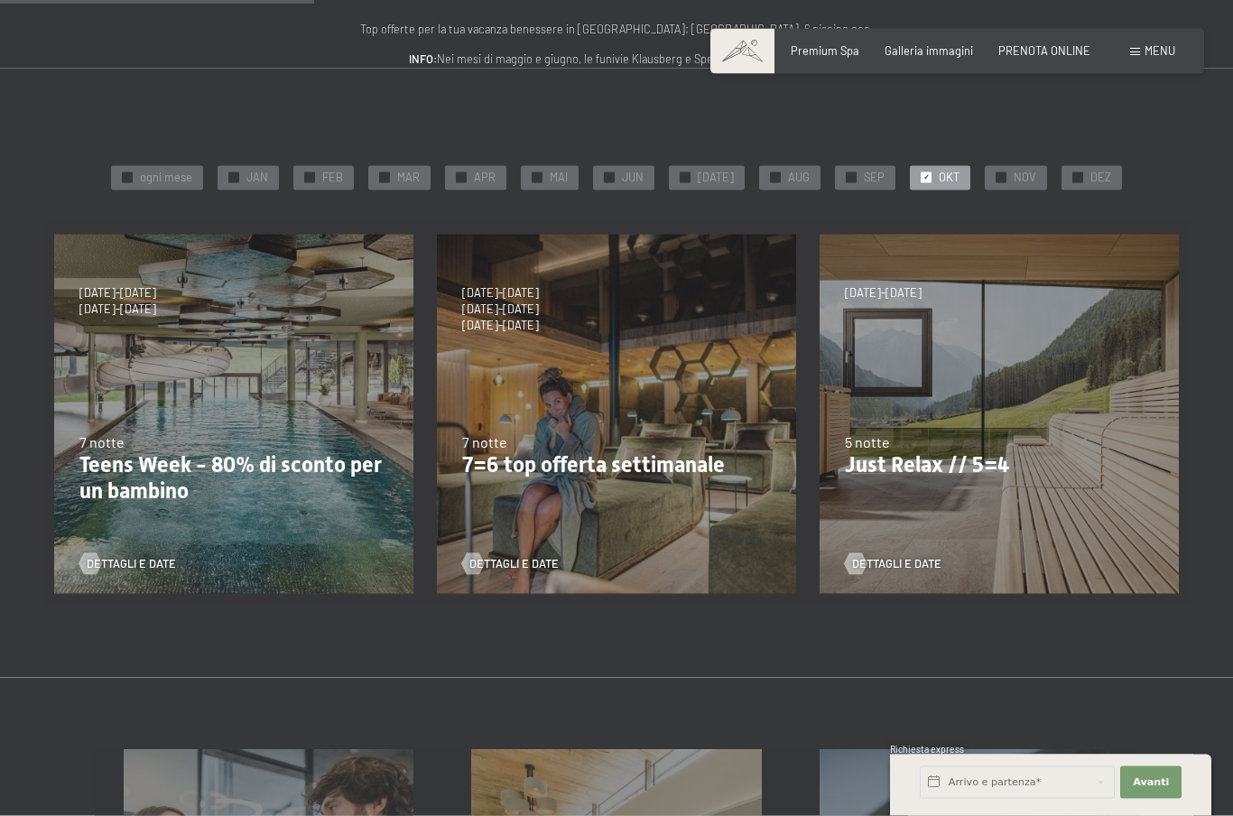
scroll to position [282, 0]
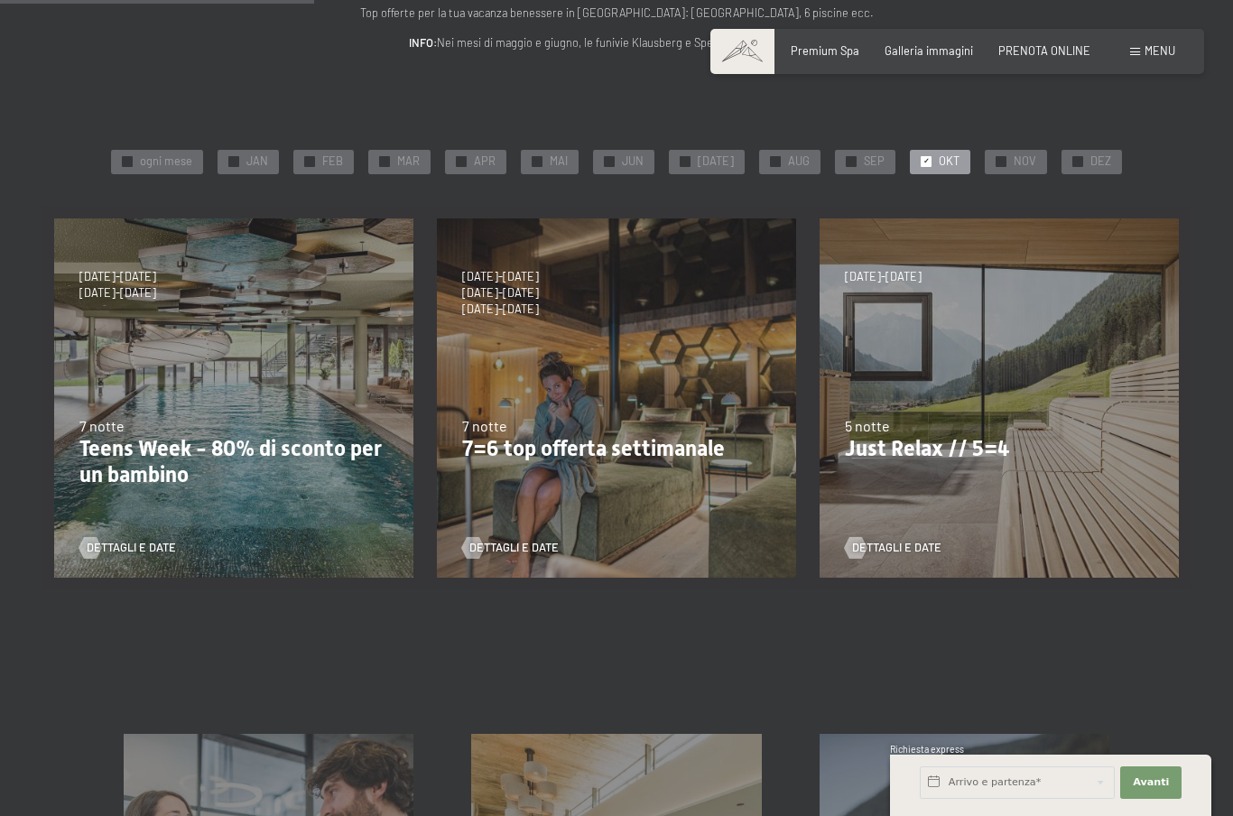
click at [105, 528] on div "Dettagli e Date" at bounding box center [228, 537] width 298 height 38
click at [93, 549] on div at bounding box center [90, 548] width 13 height 22
click at [1054, 416] on div "5 notte" at bounding box center [999, 426] width 309 height 20
click at [1066, 254] on div "26/10/2025-31/10/2025 21/12/2025-26/12/2025 4/1/2026-23/1/2026 8/3/2026-27/3/20…" at bounding box center [999, 398] width 383 height 383
click at [910, 540] on span "Dettagli e Date" at bounding box center [896, 548] width 89 height 16
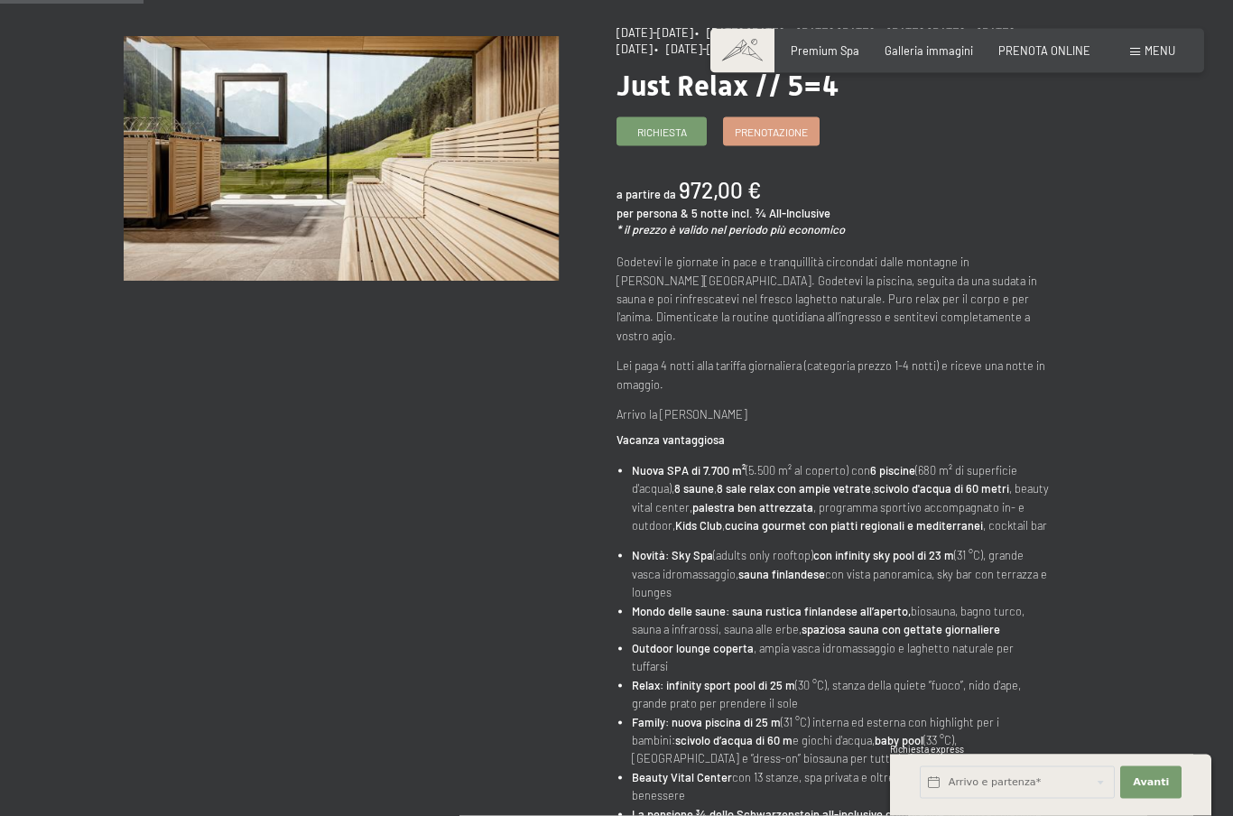
scroll to position [171, 0]
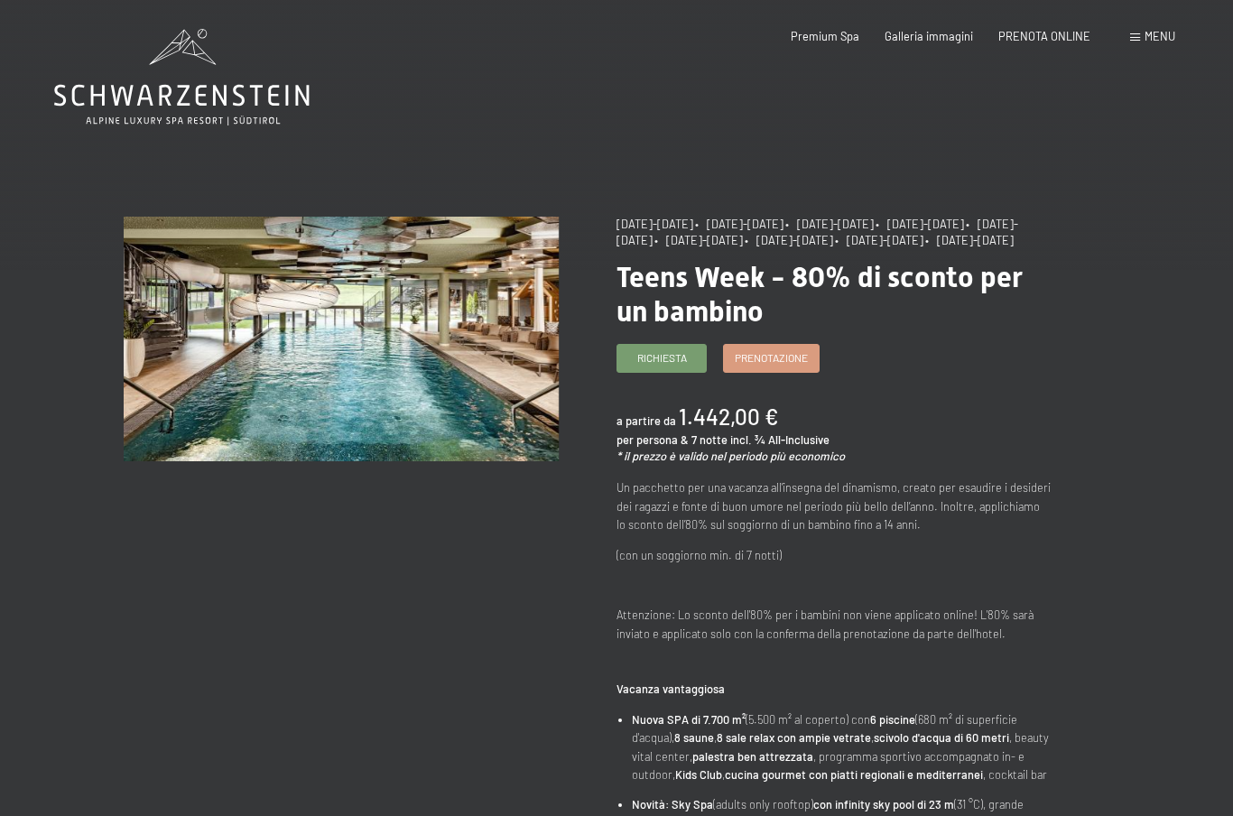
click at [778, 365] on span "Prenotazione" at bounding box center [770, 357] width 73 height 15
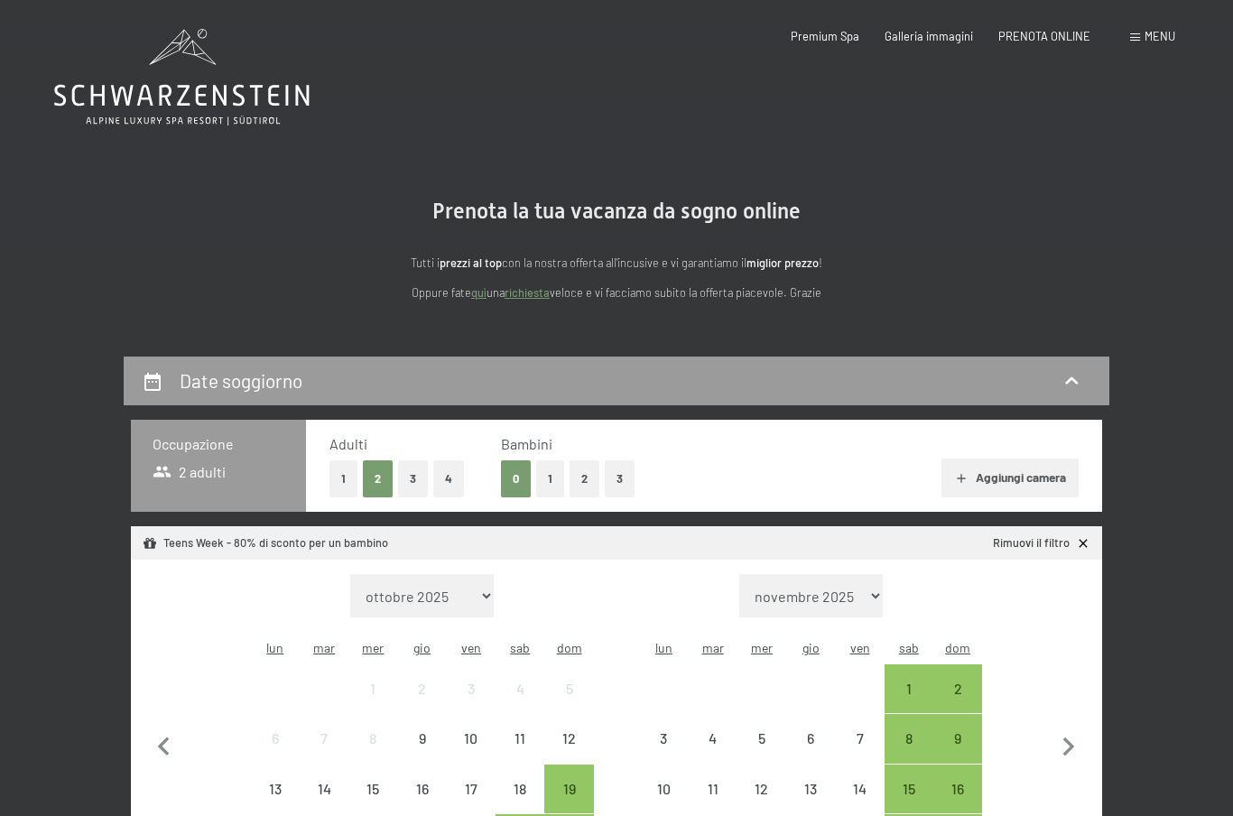
click at [560, 477] on button "1" at bounding box center [550, 478] width 28 height 37
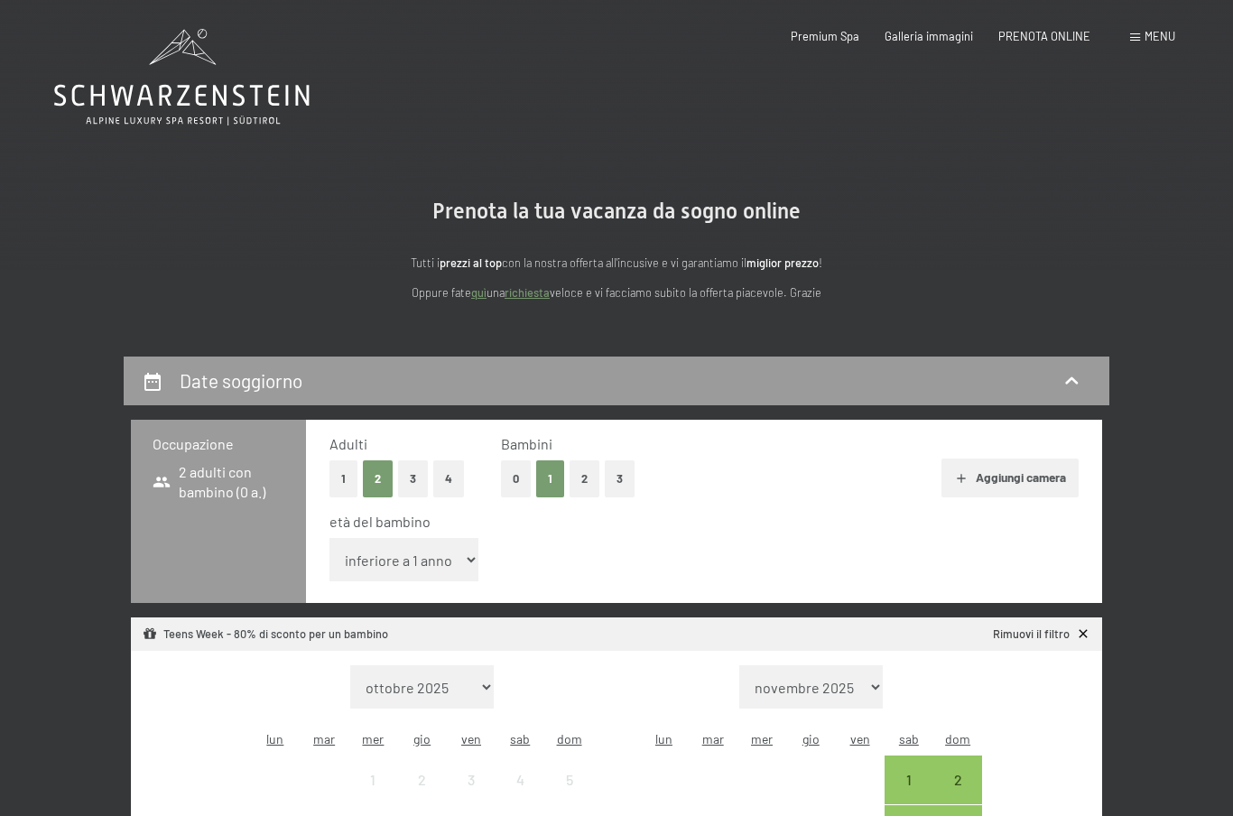
click at [457, 559] on select "inferiore a 1 anno 1 anno 2 anni 3 anni 4 anni 5 anni 6 anni 7 anni 8 anni 9 an…" at bounding box center [403, 559] width 149 height 43
select select "9"
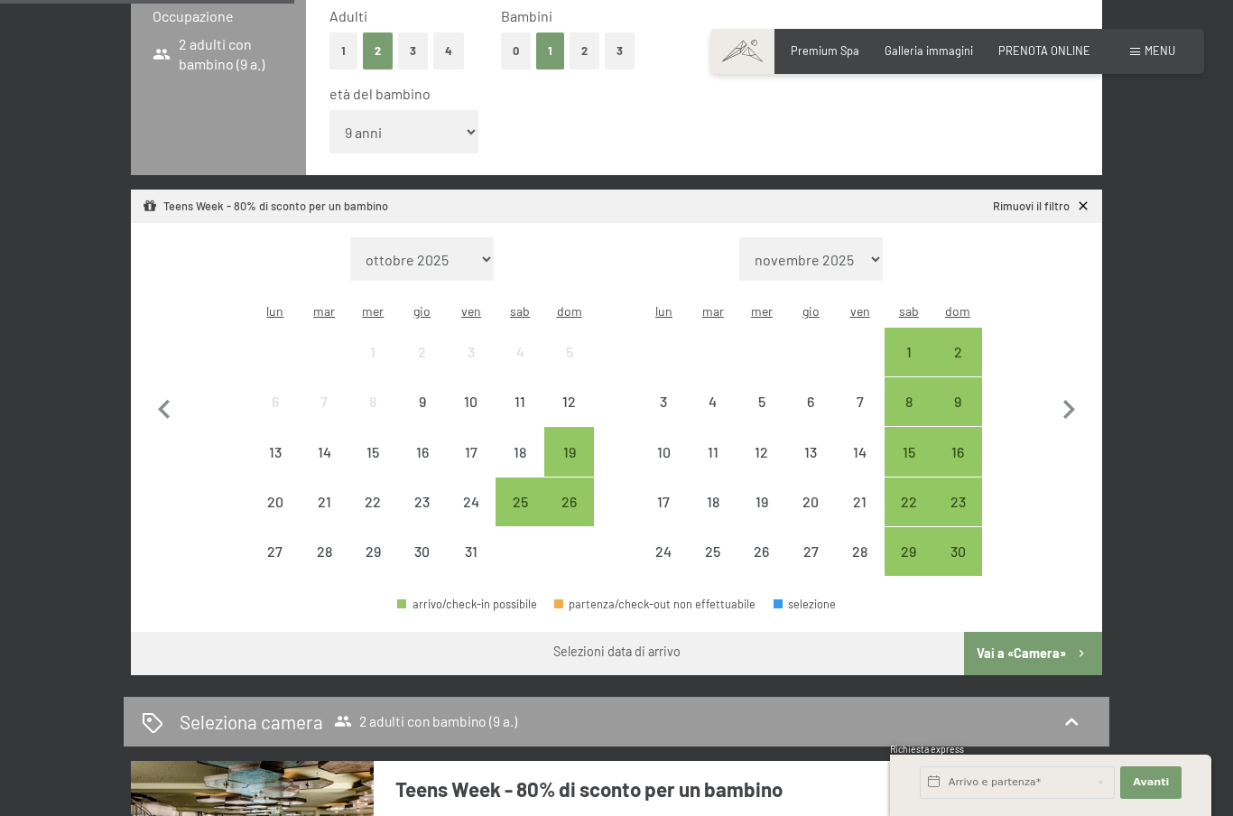
scroll to position [451, 0]
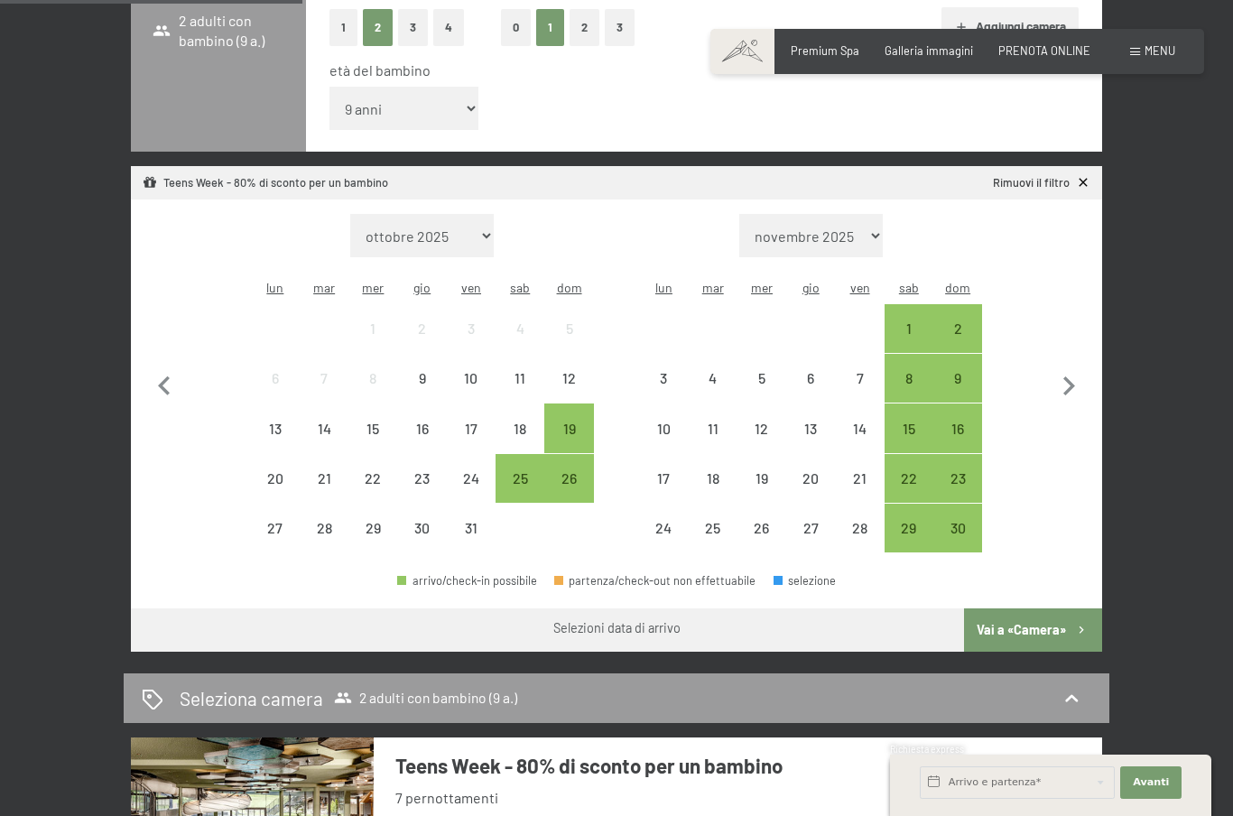
click at [524, 471] on div "25" at bounding box center [519, 493] width 45 height 45
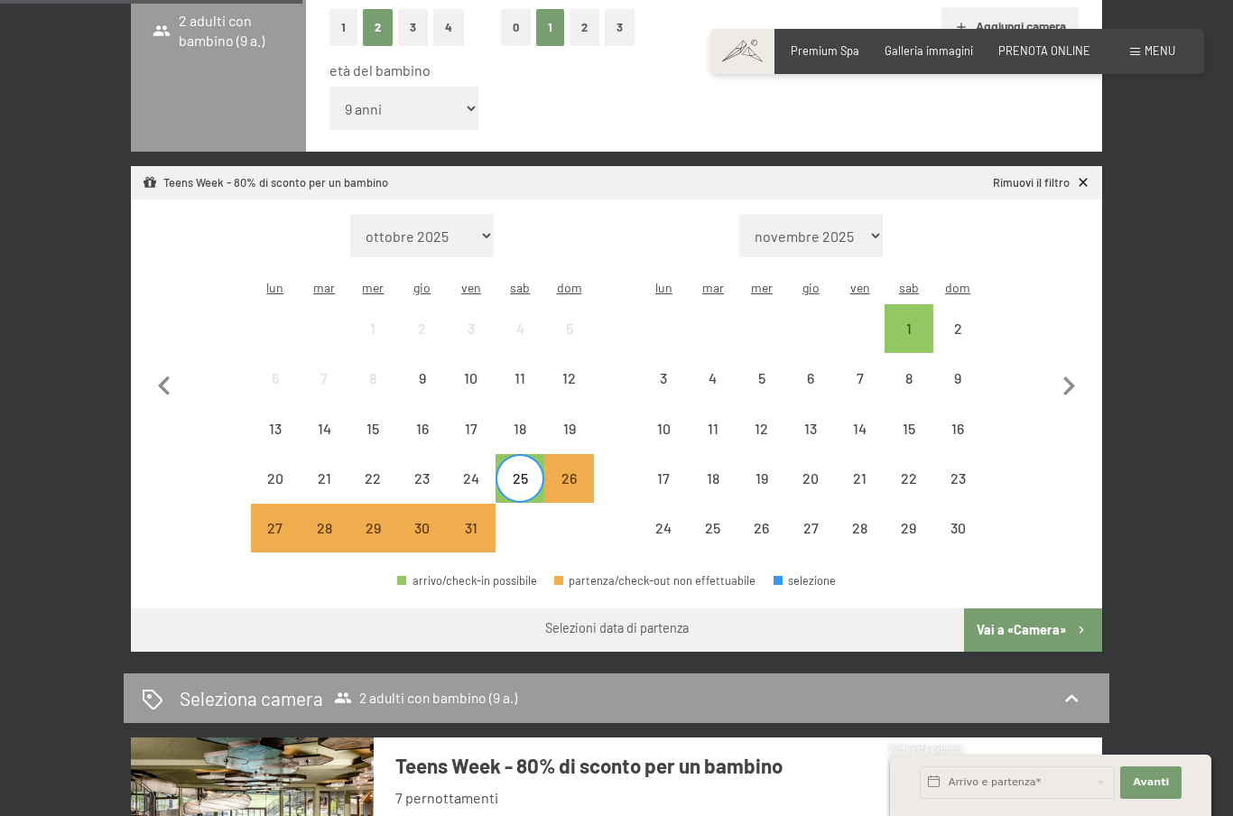
click at [911, 321] on div "1" at bounding box center [908, 343] width 45 height 45
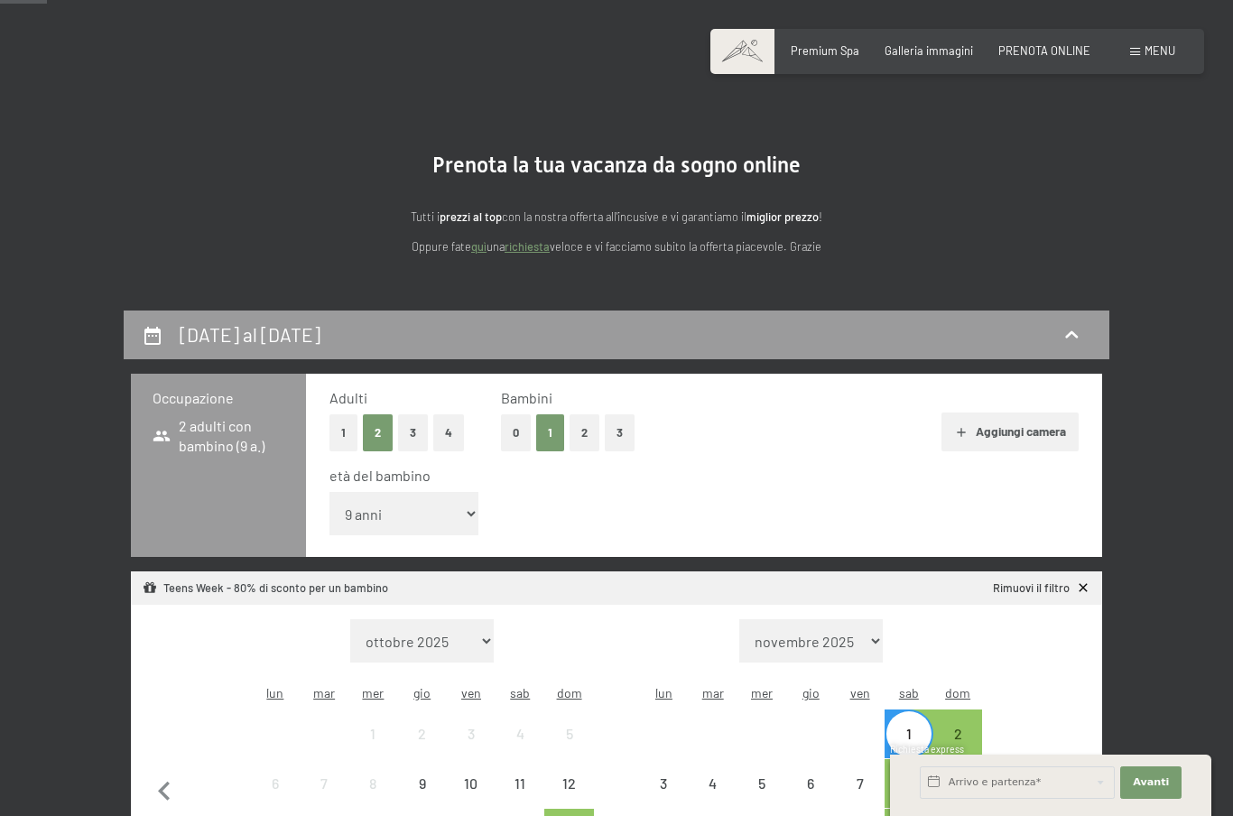
scroll to position [0, 0]
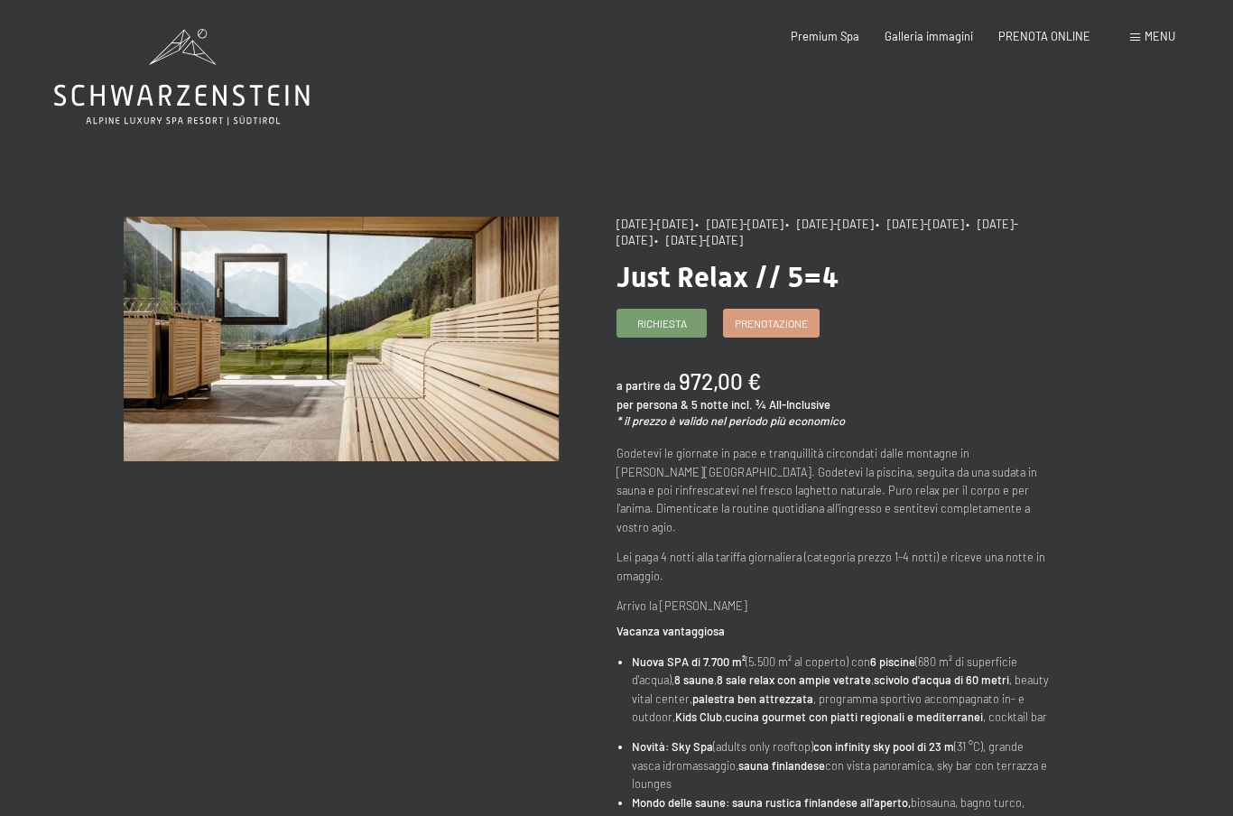
click at [793, 321] on span "Prenotazione" at bounding box center [770, 323] width 73 height 15
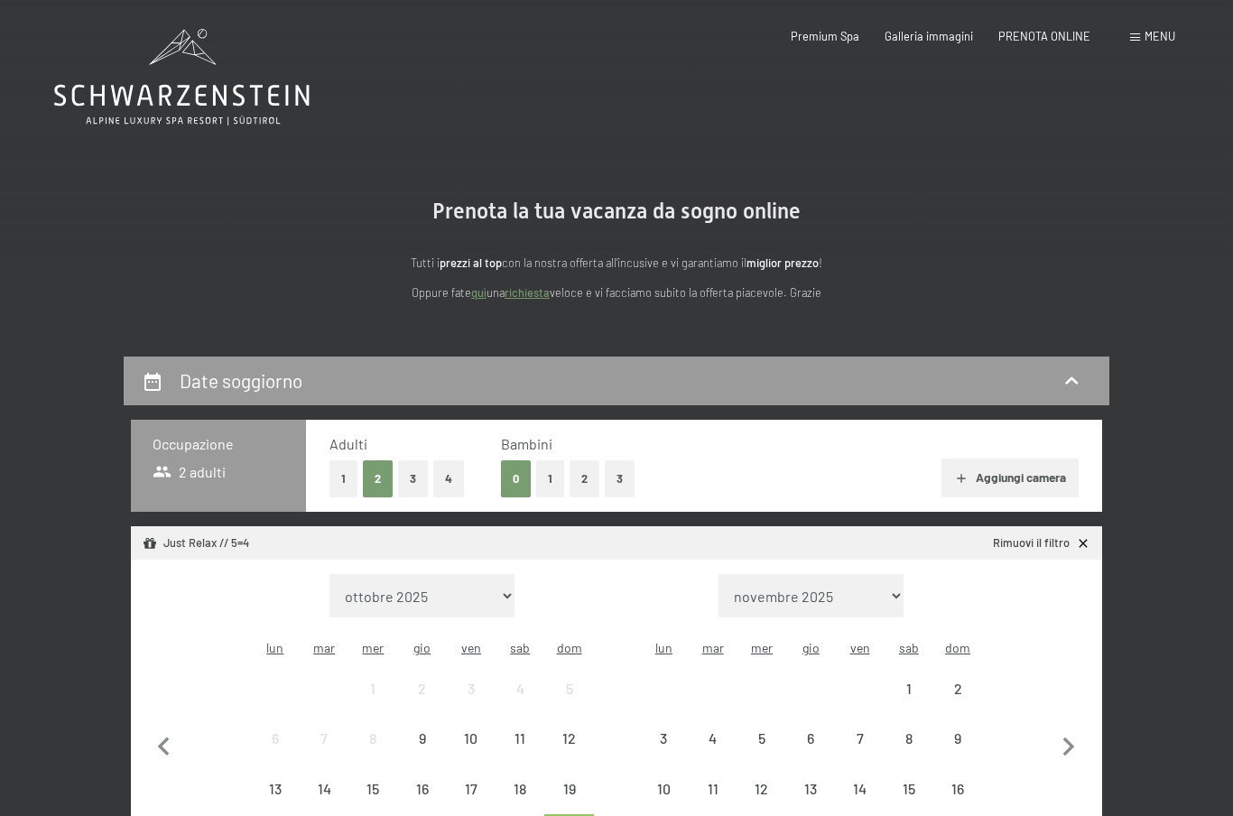
click at [555, 475] on button "1" at bounding box center [550, 478] width 28 height 37
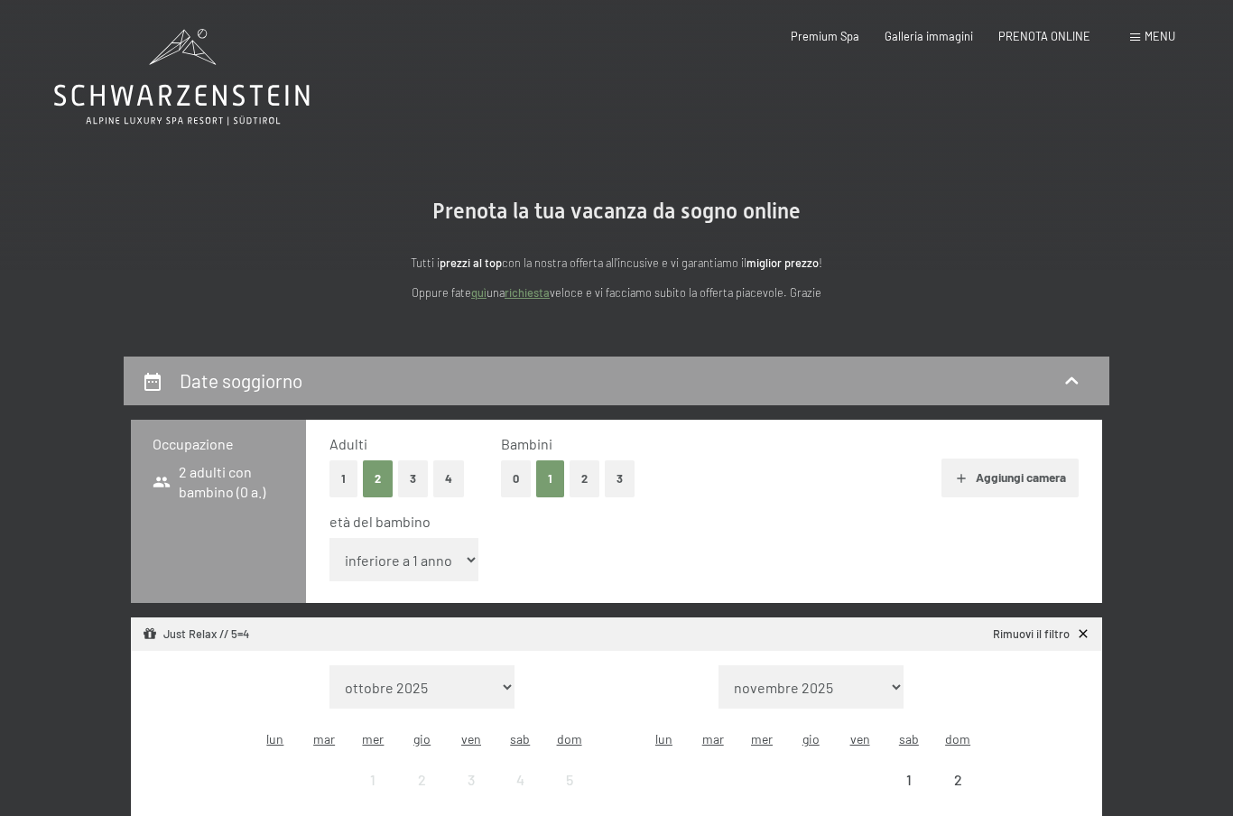
click at [440, 540] on select "inferiore a 1 anno 1 anno 2 anni 3 anni 4 anni 5 anni 6 anni 7 anni 8 anni 9 an…" at bounding box center [403, 559] width 149 height 43
select select "9"
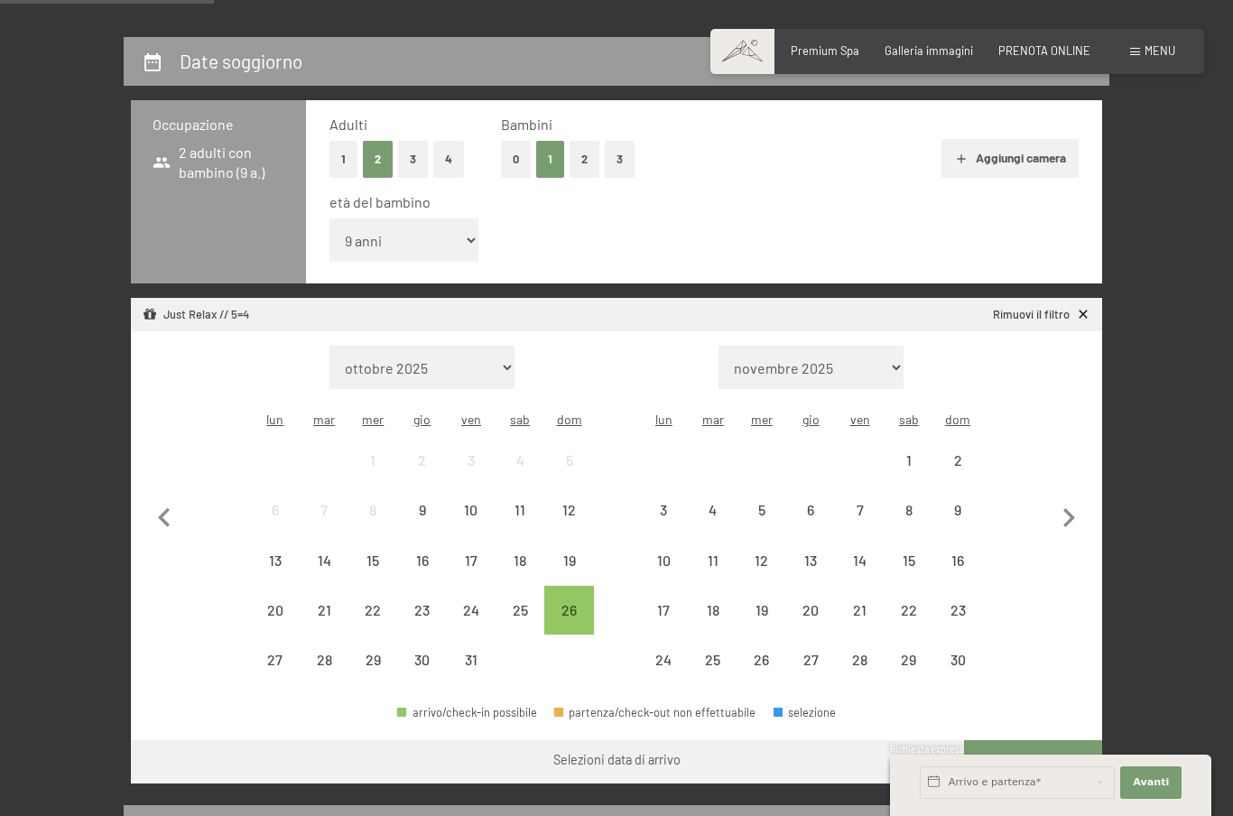
scroll to position [319, 0]
click at [581, 604] on div "26" at bounding box center [568, 626] width 45 height 45
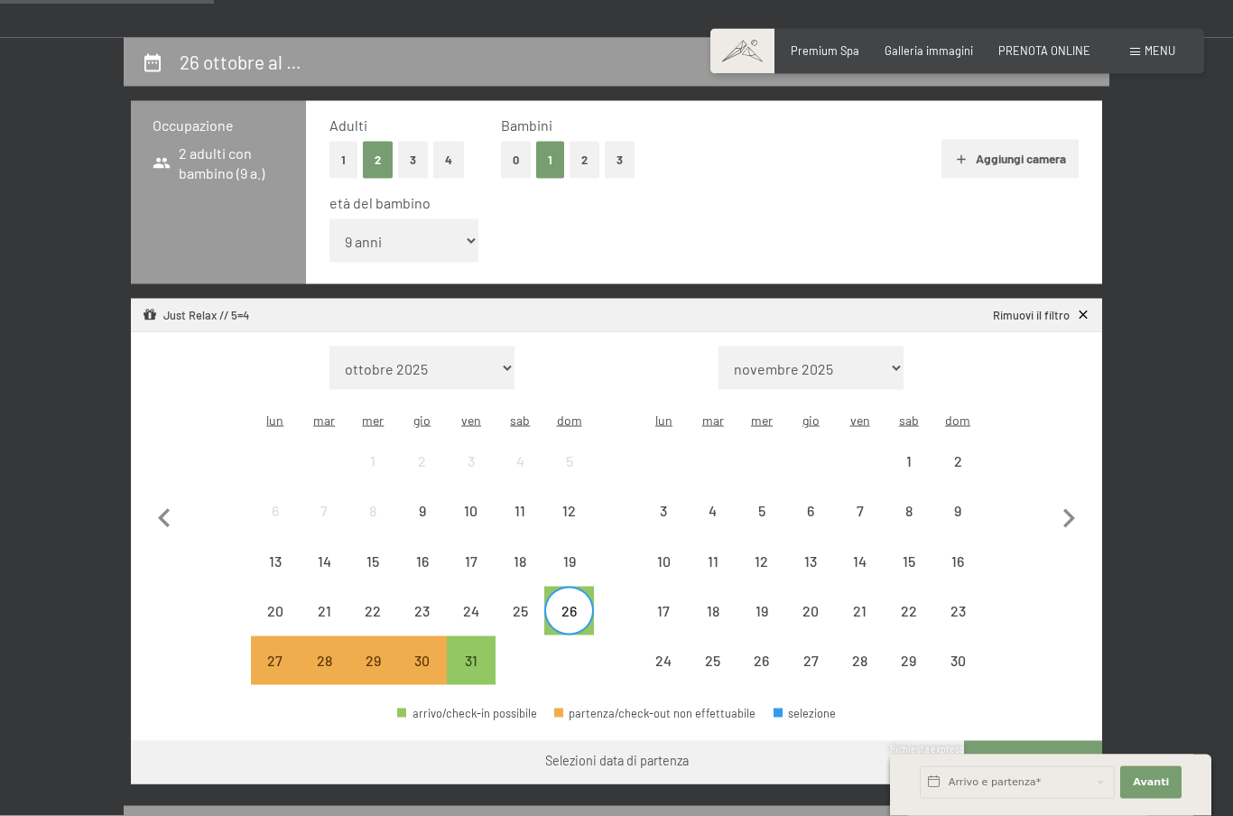
scroll to position [319, 0]
click at [485, 652] on div "31" at bounding box center [470, 674] width 45 height 45
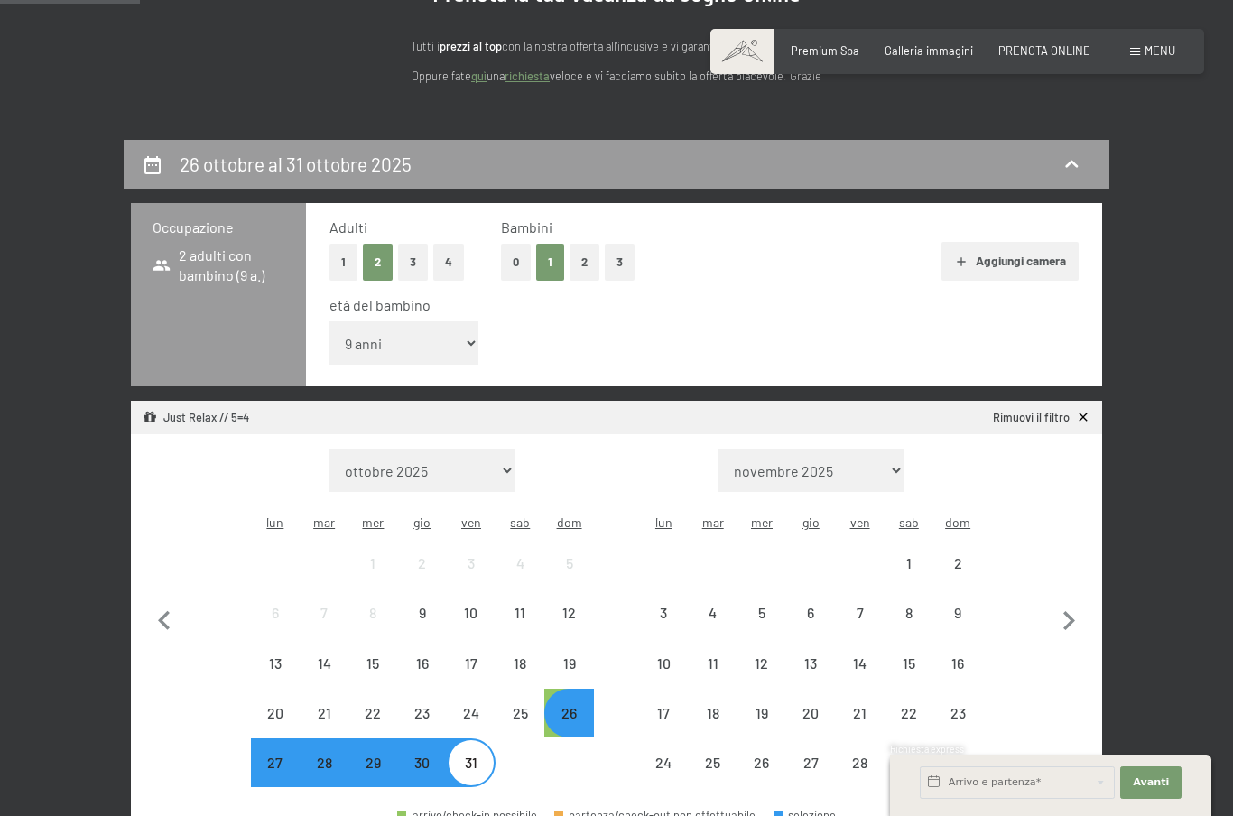
scroll to position [0, 0]
